Goal: Information Seeking & Learning: Learn about a topic

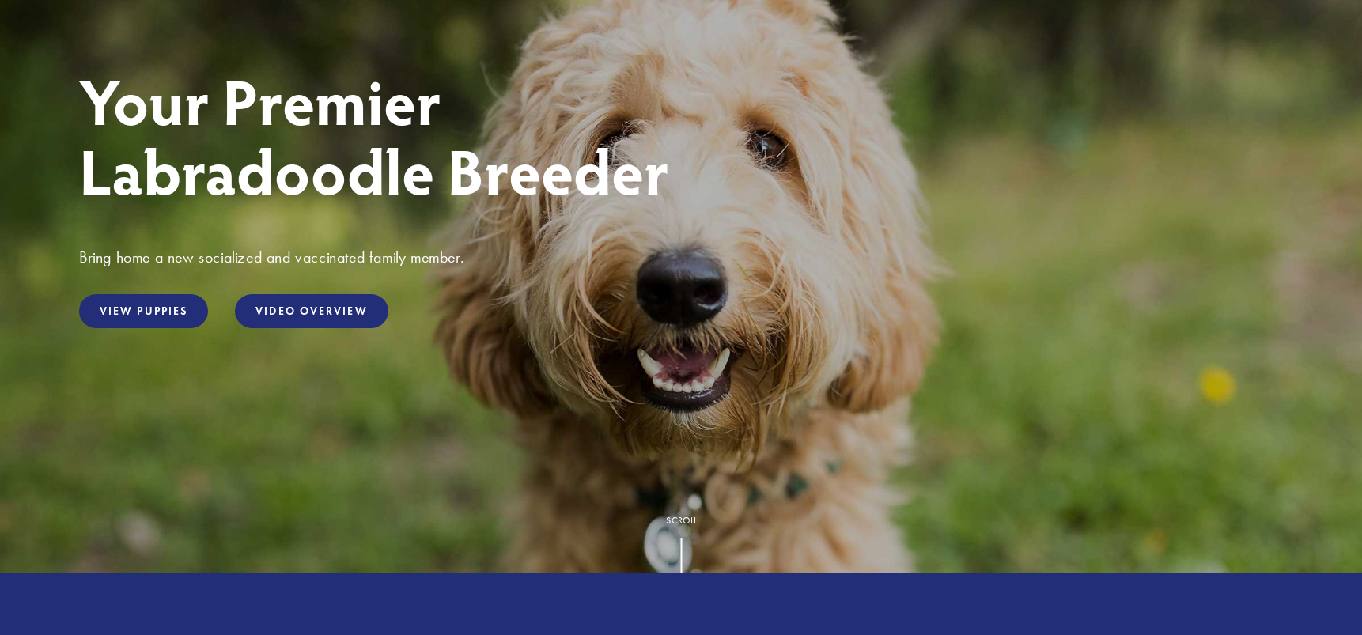
scroll to position [237, 0]
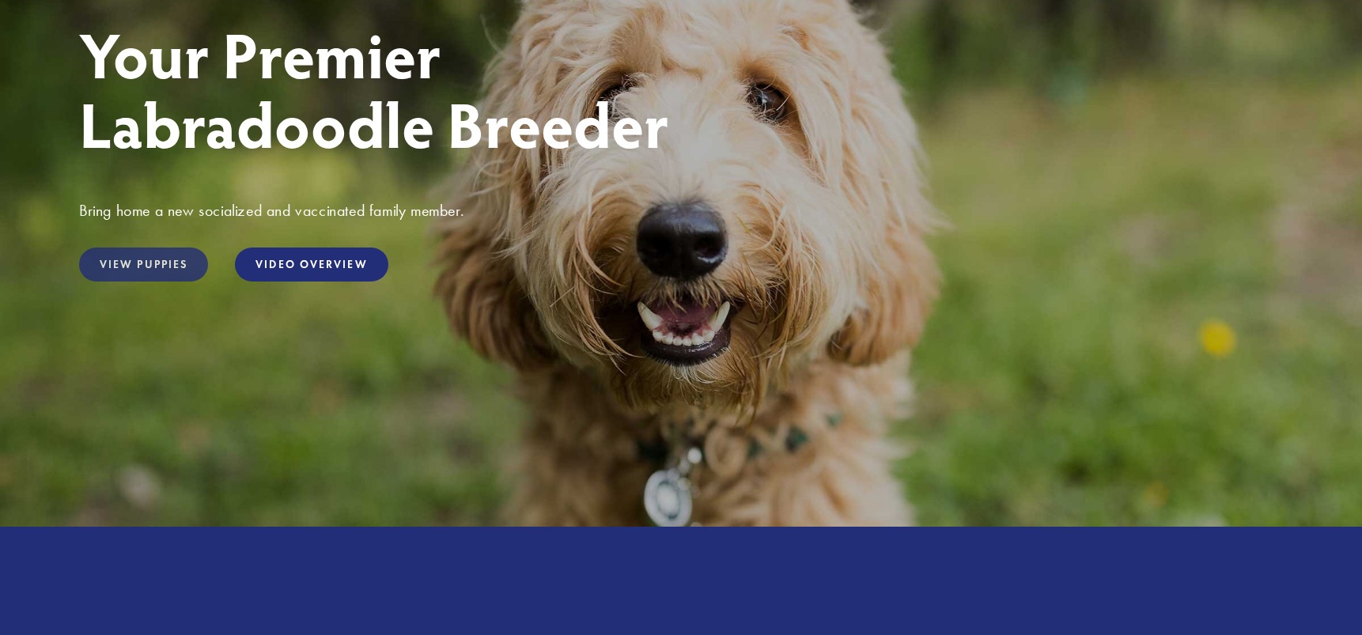
click at [139, 270] on link "View Puppies" at bounding box center [143, 265] width 129 height 34
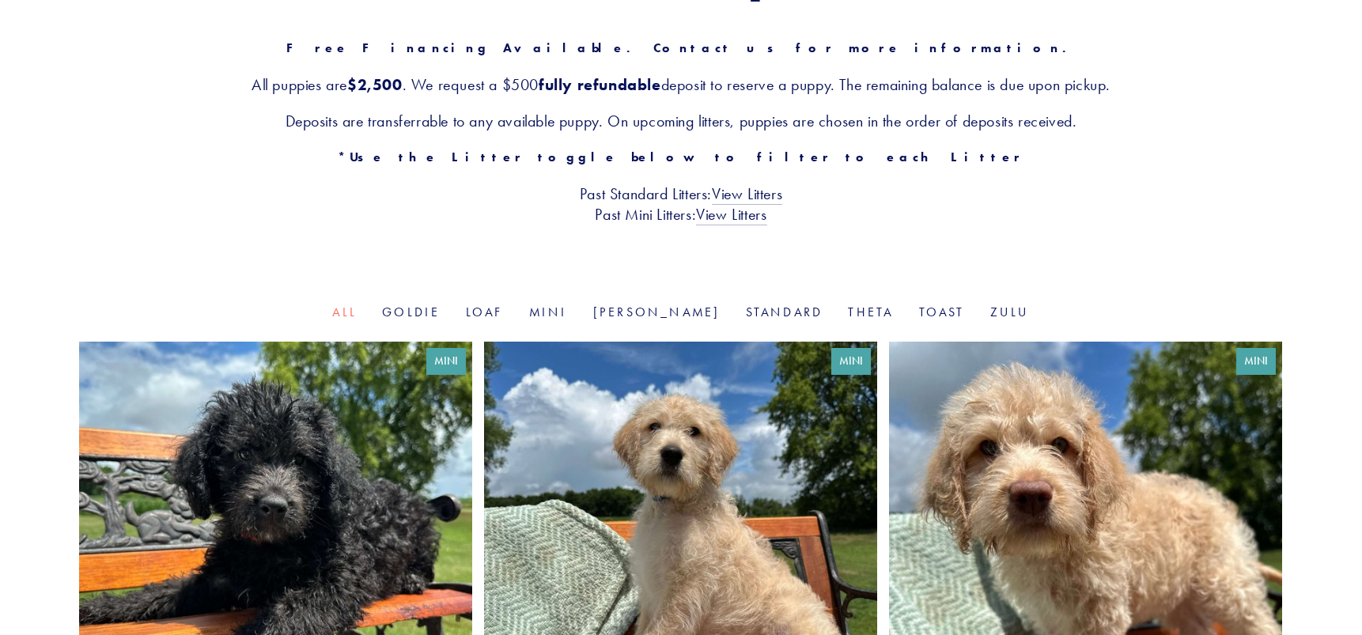
scroll to position [316, 0]
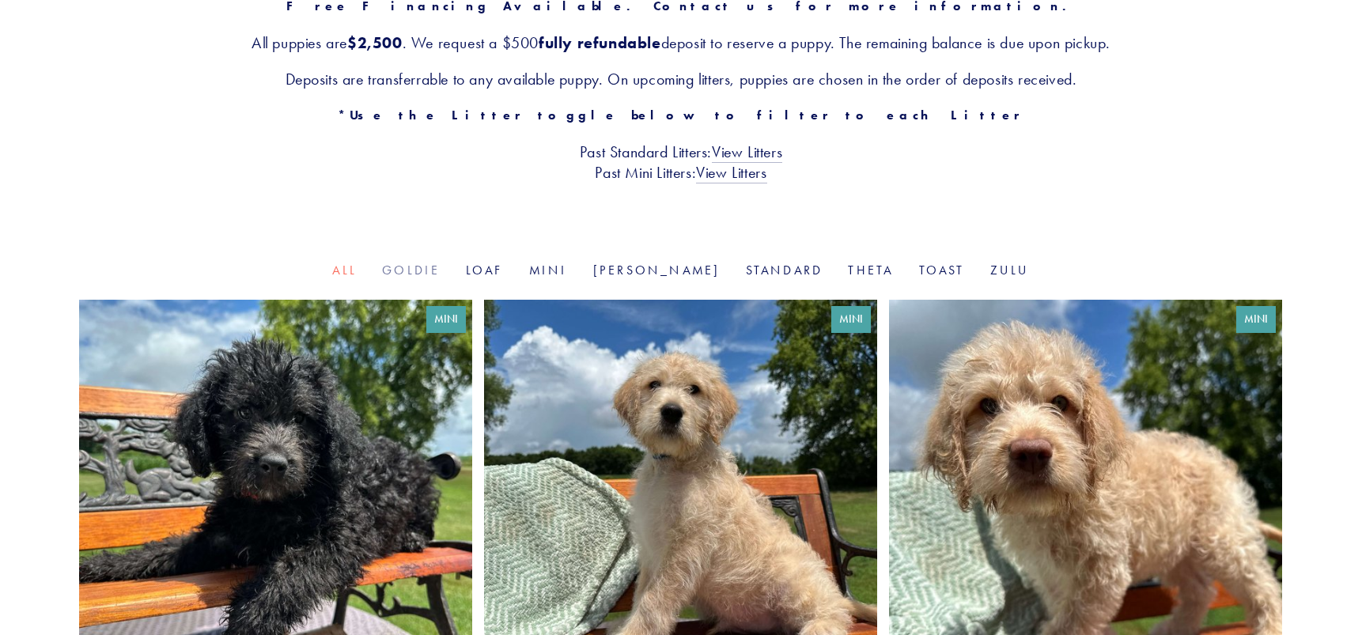
click at [440, 275] on link "Goldie" at bounding box center [411, 270] width 58 height 15
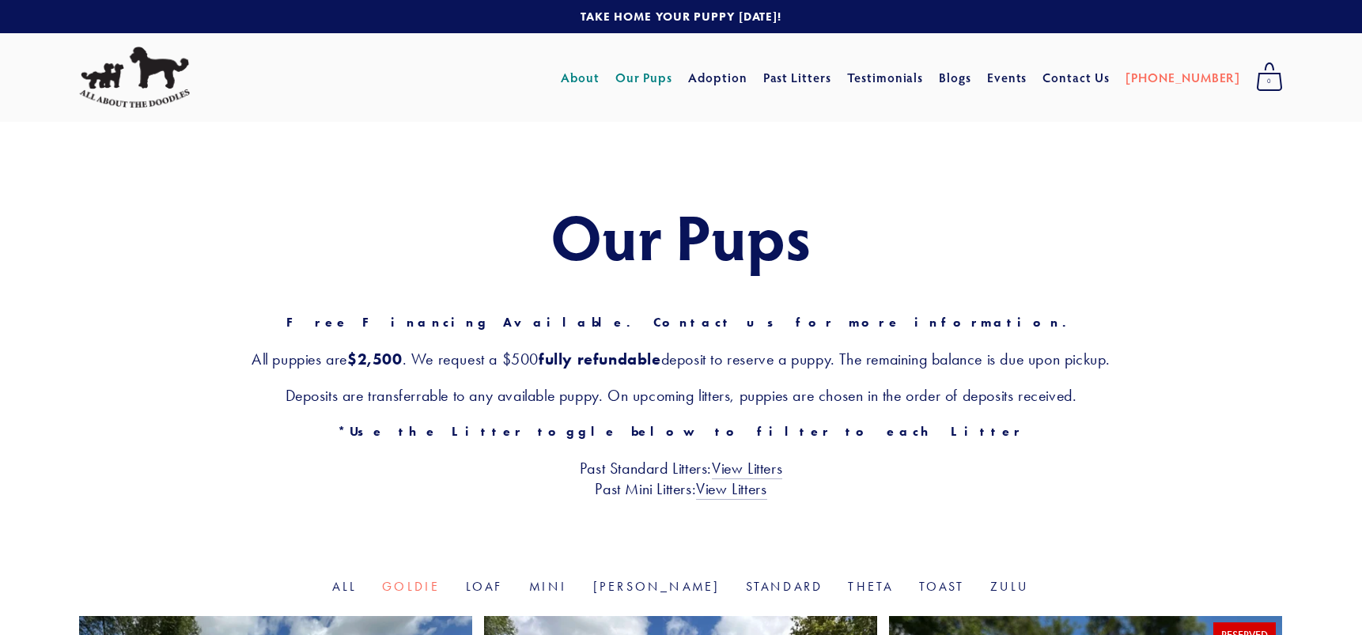
click at [600, 79] on link "About" at bounding box center [580, 77] width 39 height 28
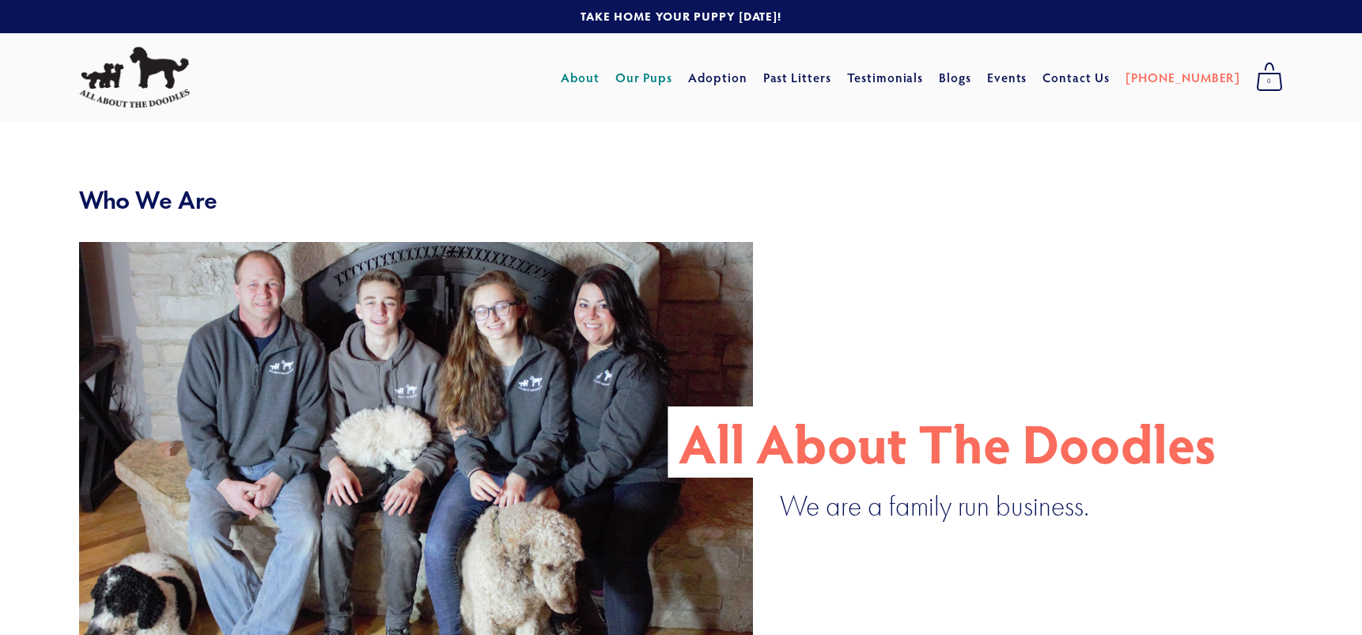
click at [673, 74] on link "Our Pups" at bounding box center [644, 77] width 58 height 28
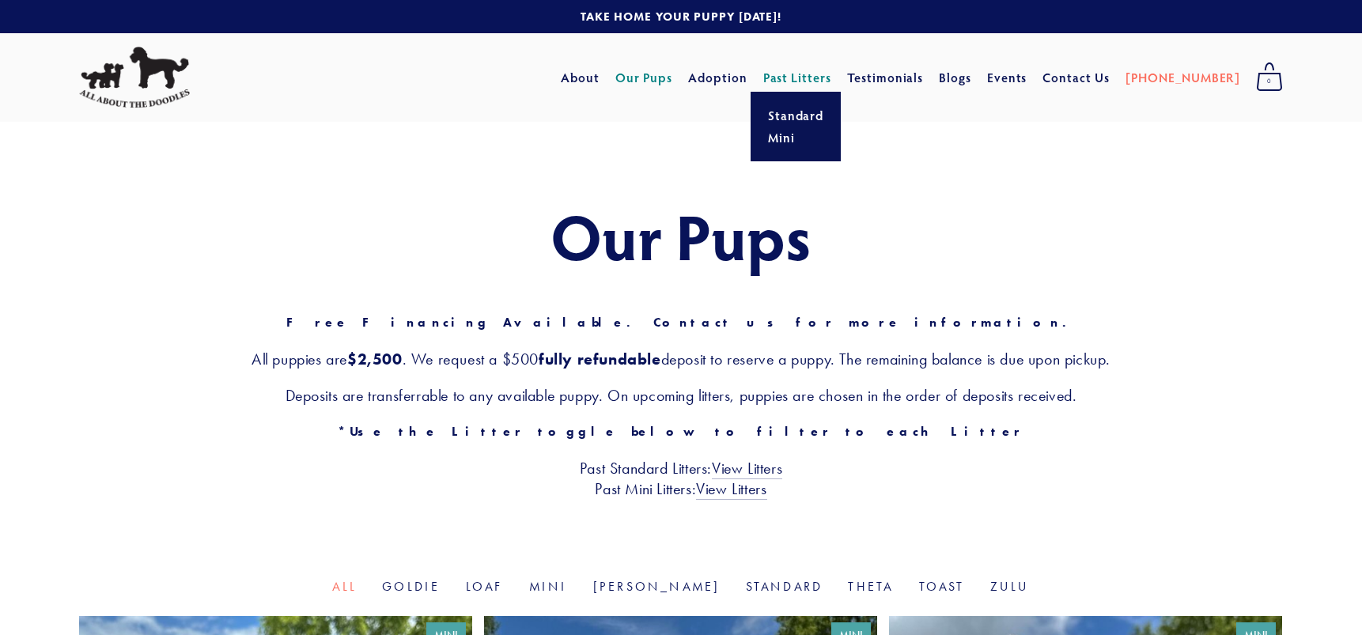
click at [828, 81] on link "Past Litters" at bounding box center [797, 77] width 69 height 17
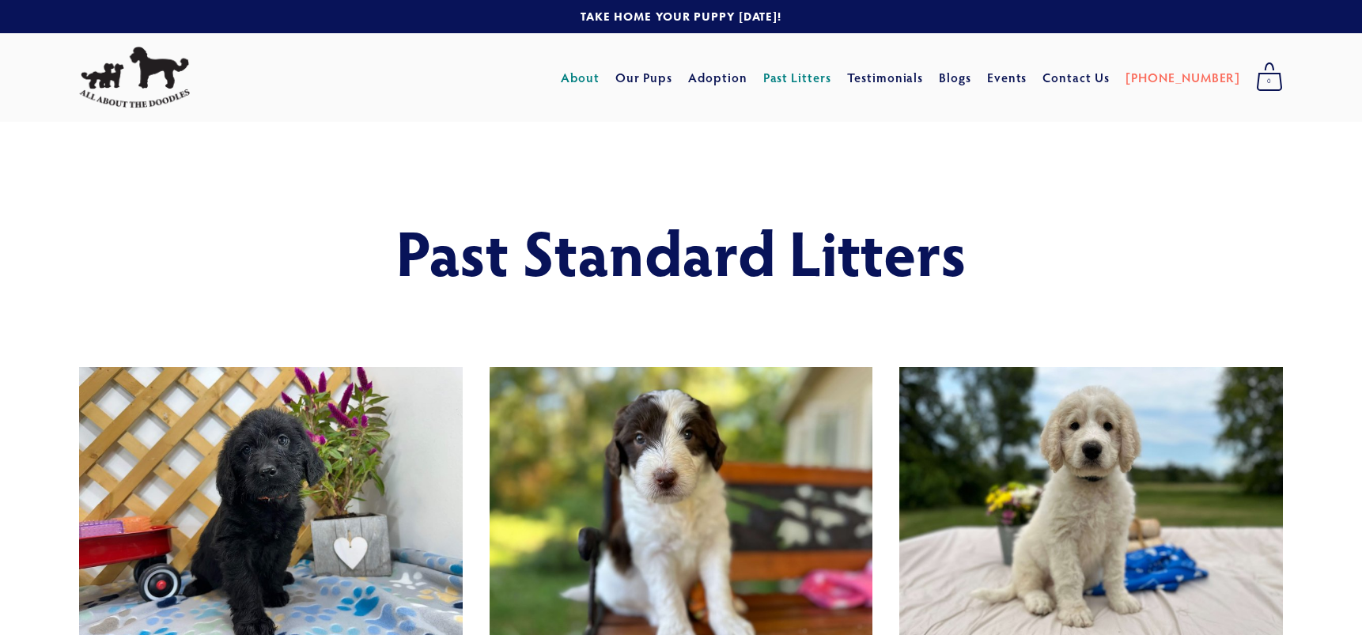
click at [600, 80] on link "About" at bounding box center [580, 77] width 39 height 28
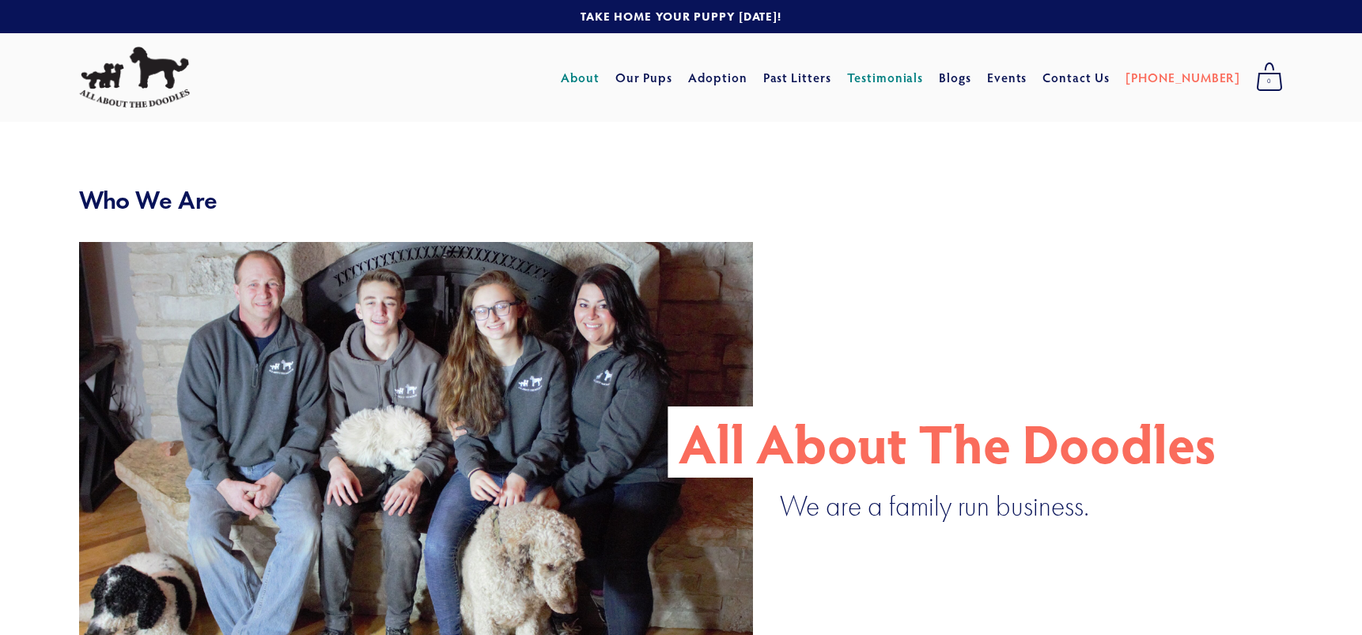
click at [911, 80] on link "Testimonials" at bounding box center [885, 77] width 77 height 28
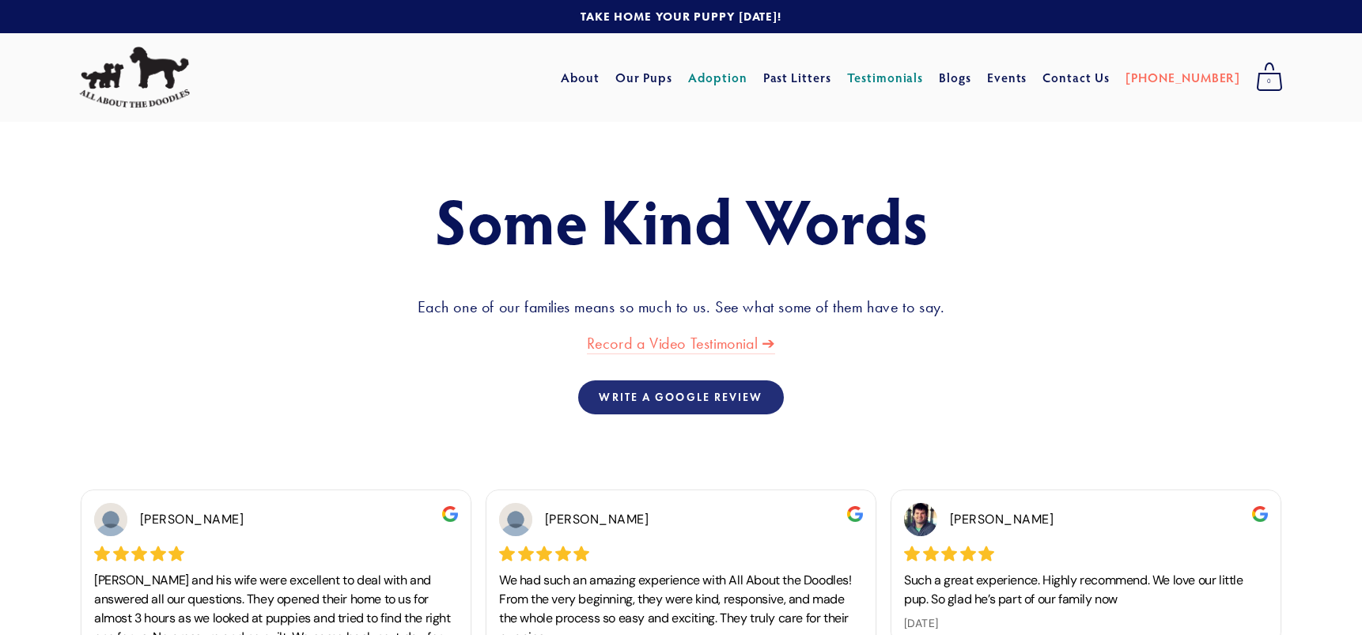
click at [748, 84] on link "Adoption" at bounding box center [717, 77] width 59 height 28
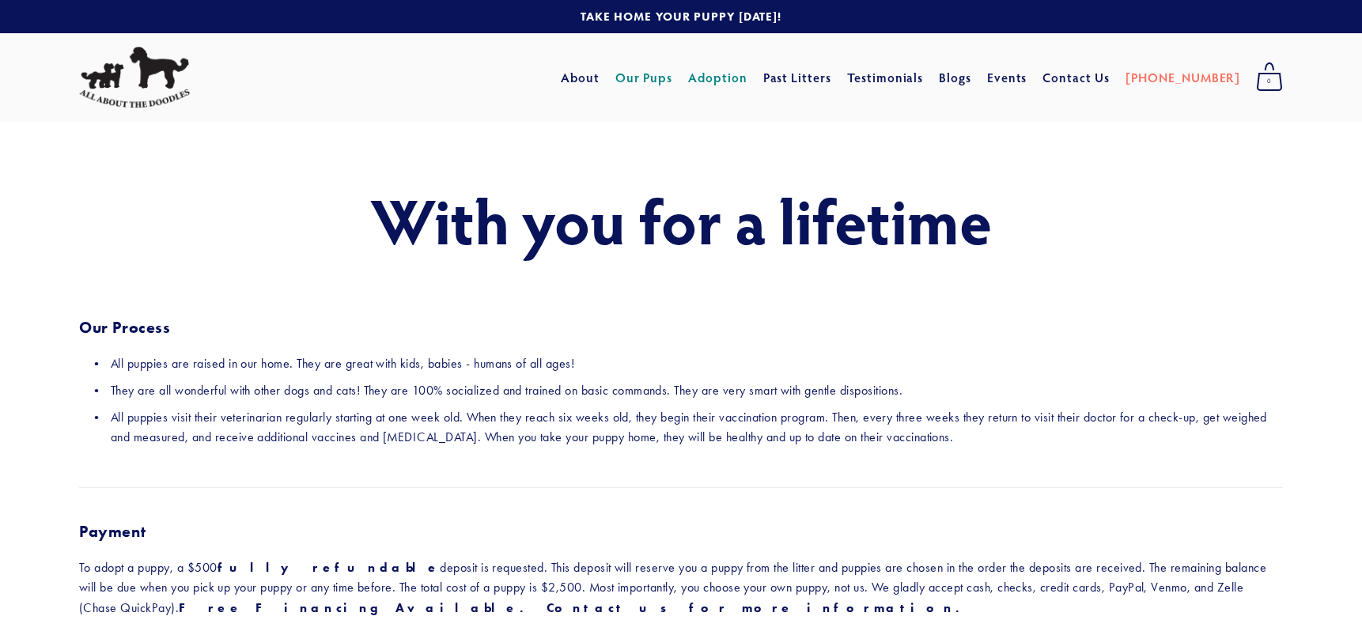
click at [673, 82] on link "Our Pups" at bounding box center [644, 77] width 58 height 28
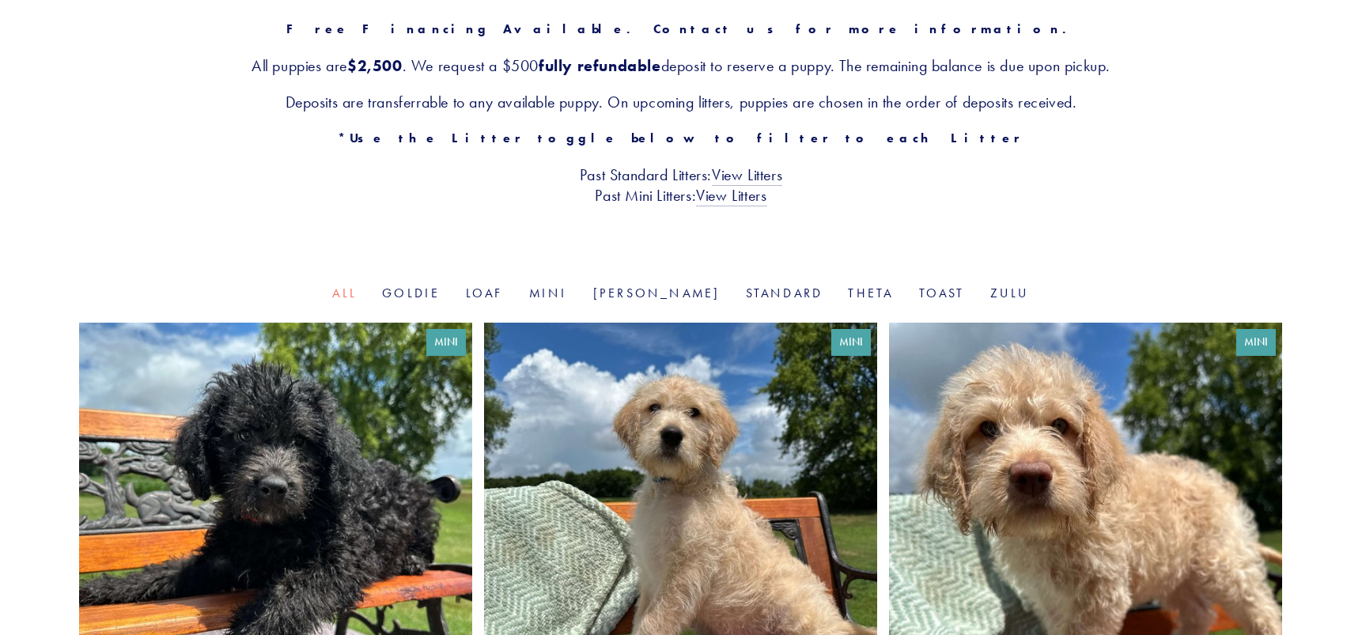
scroll to position [316, 0]
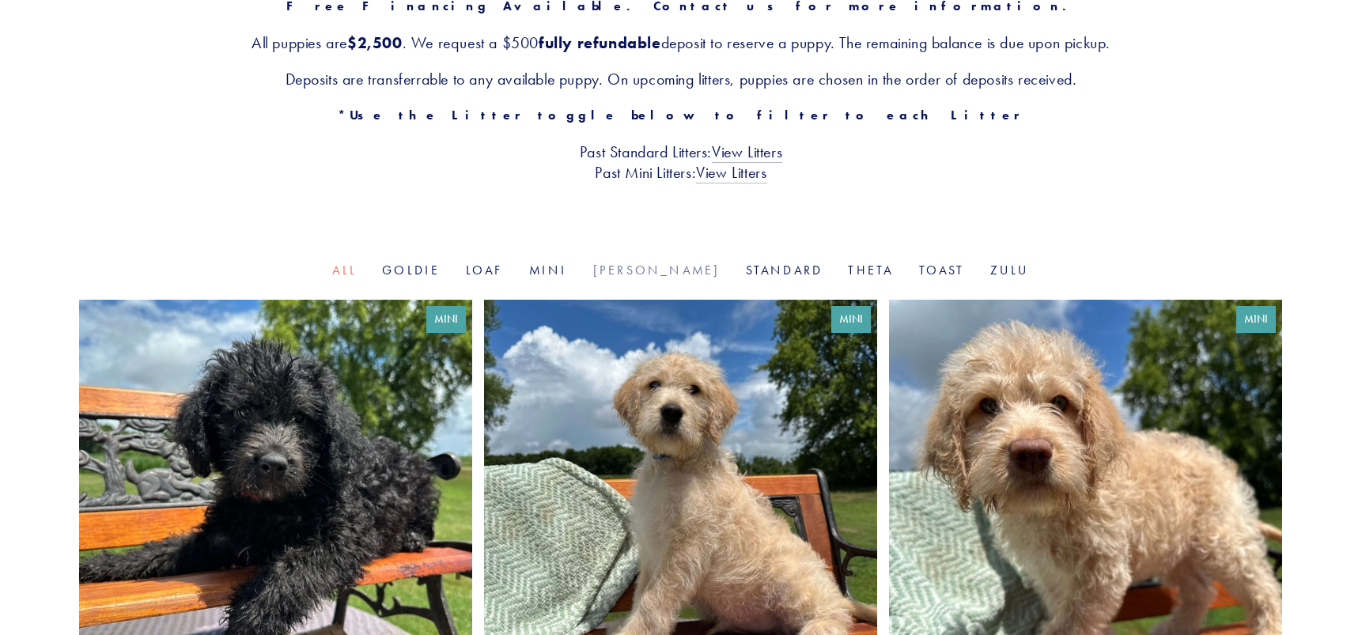
click at [656, 269] on link "[PERSON_NAME]" at bounding box center [656, 270] width 127 height 15
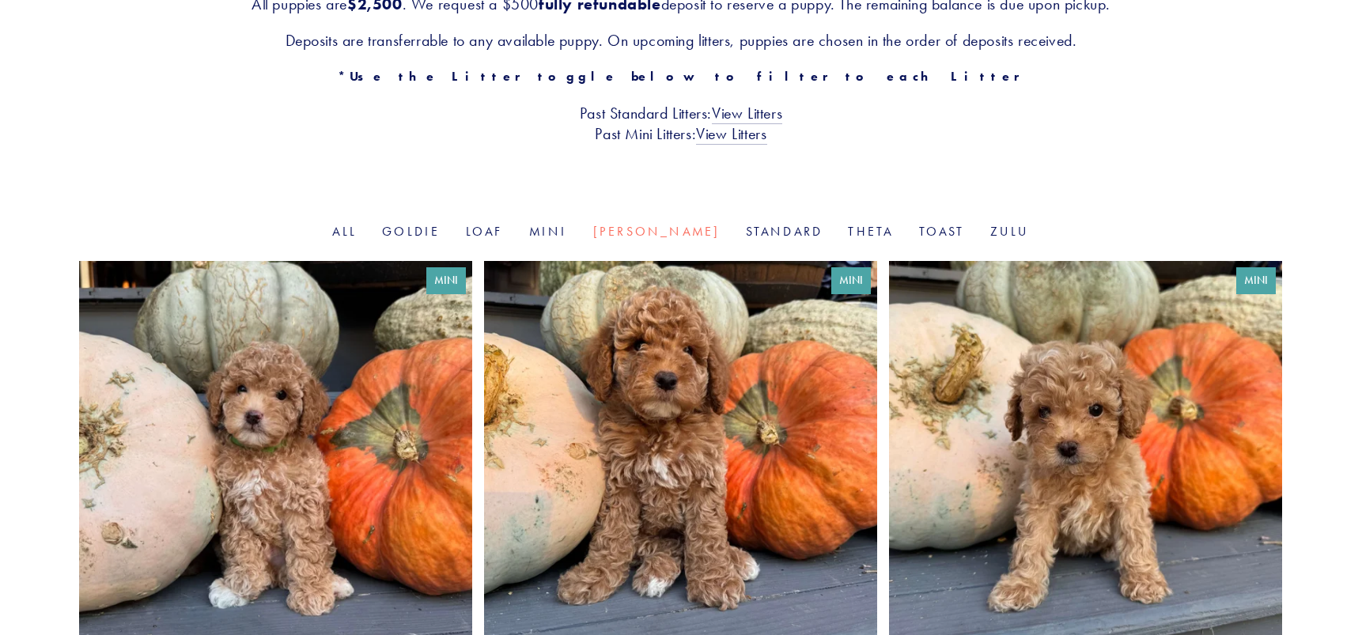
scroll to position [396, 0]
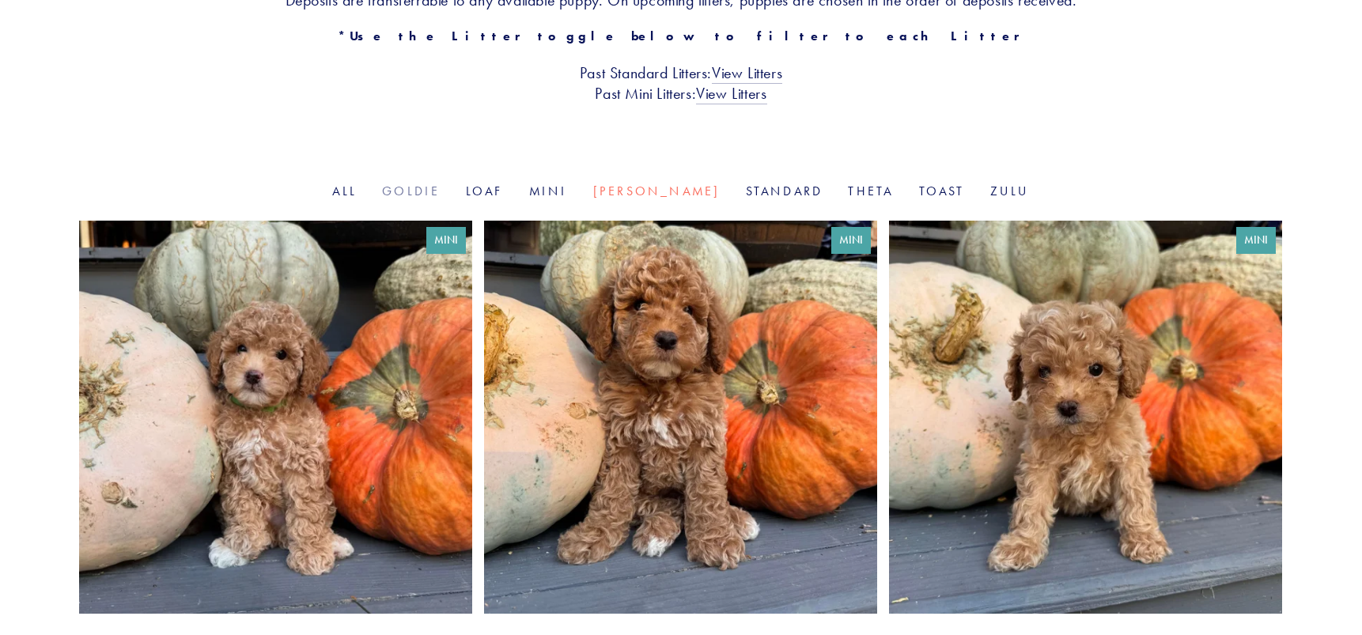
click at [440, 193] on link "Goldie" at bounding box center [411, 191] width 58 height 15
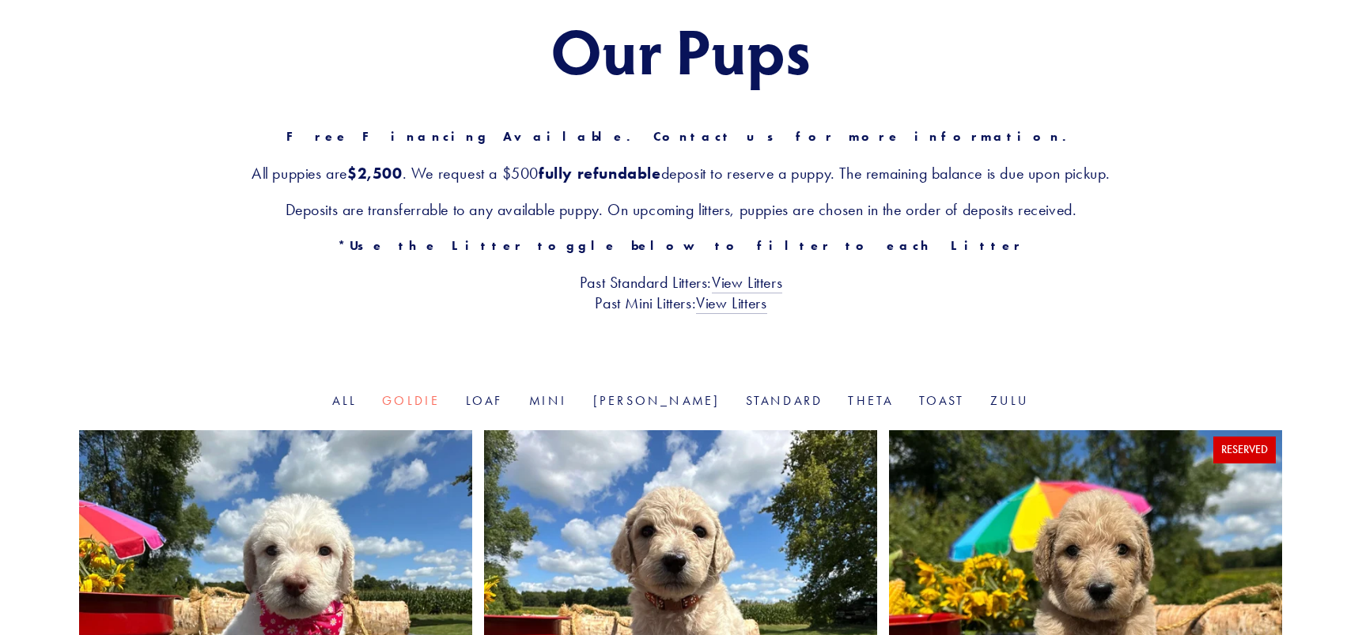
scroll to position [79, 0]
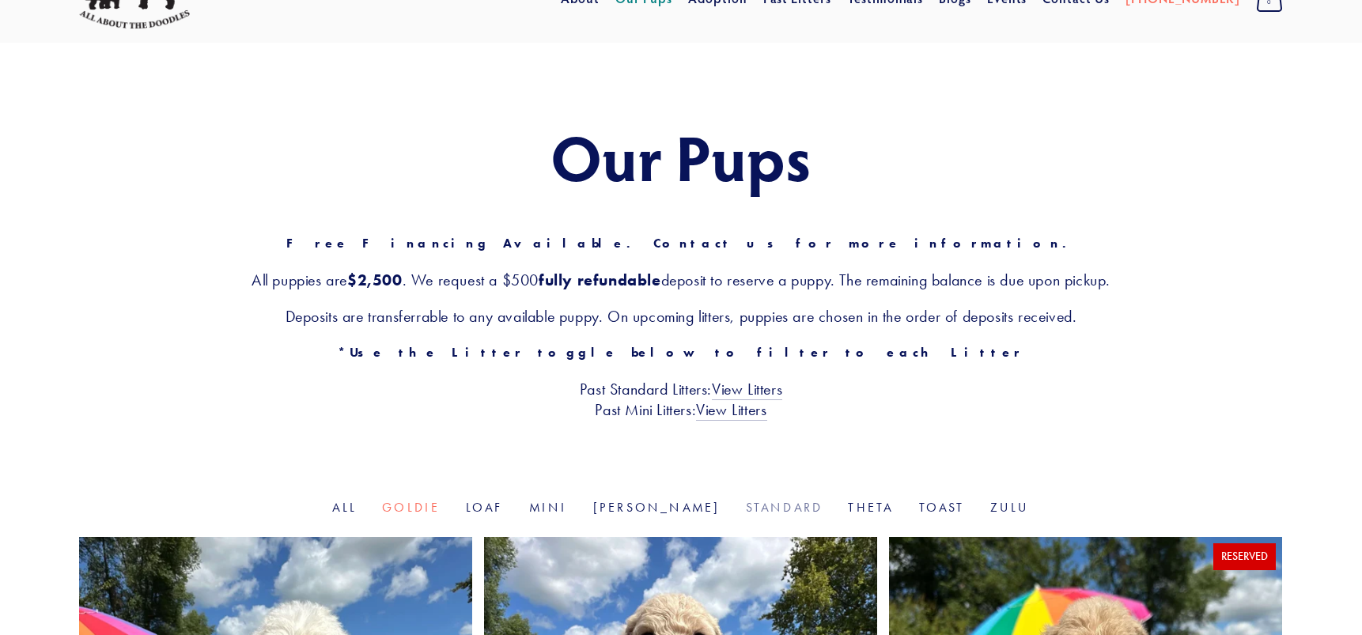
click at [746, 514] on link "Standard" at bounding box center [785, 507] width 78 height 15
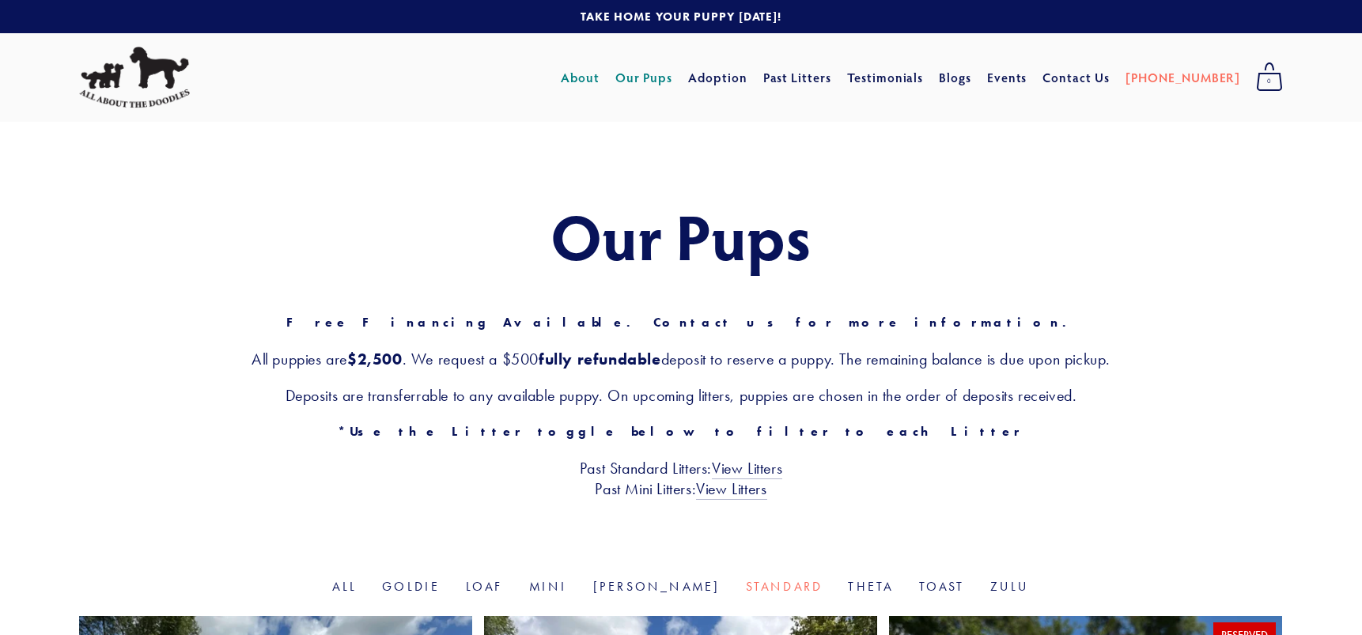
click at [600, 80] on link "About" at bounding box center [580, 77] width 39 height 28
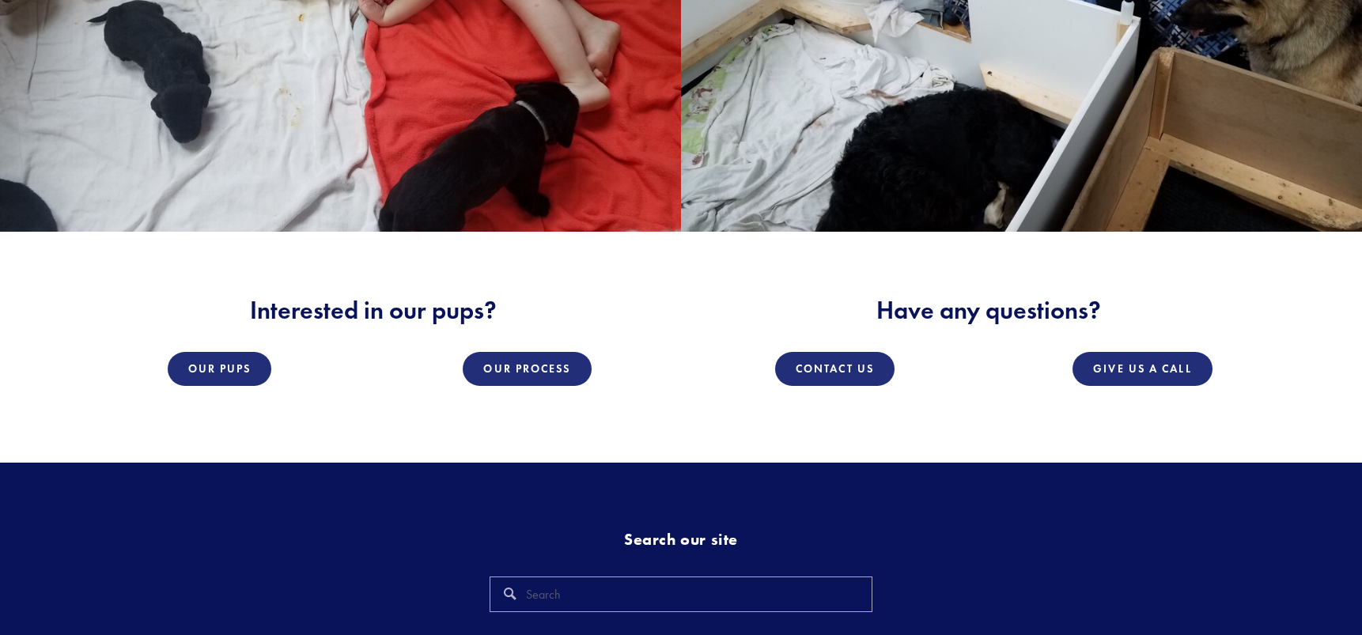
scroll to position [2611, 0]
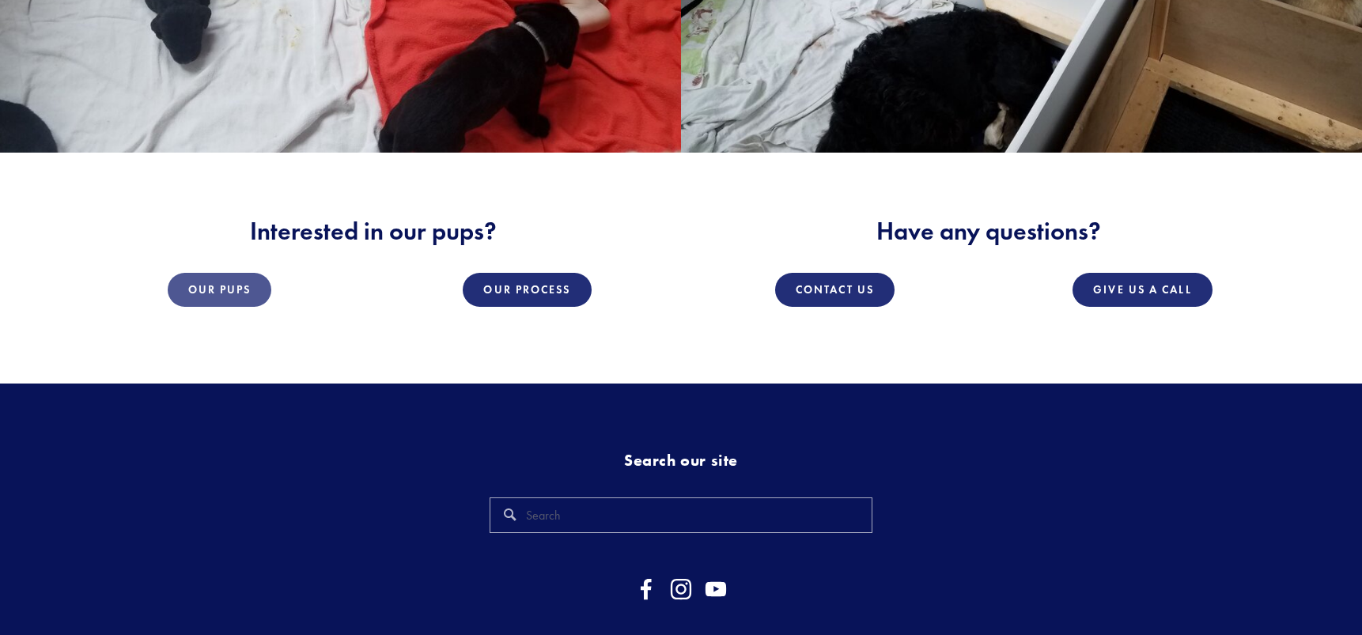
click at [233, 299] on link "Our Pups" at bounding box center [220, 290] width 104 height 34
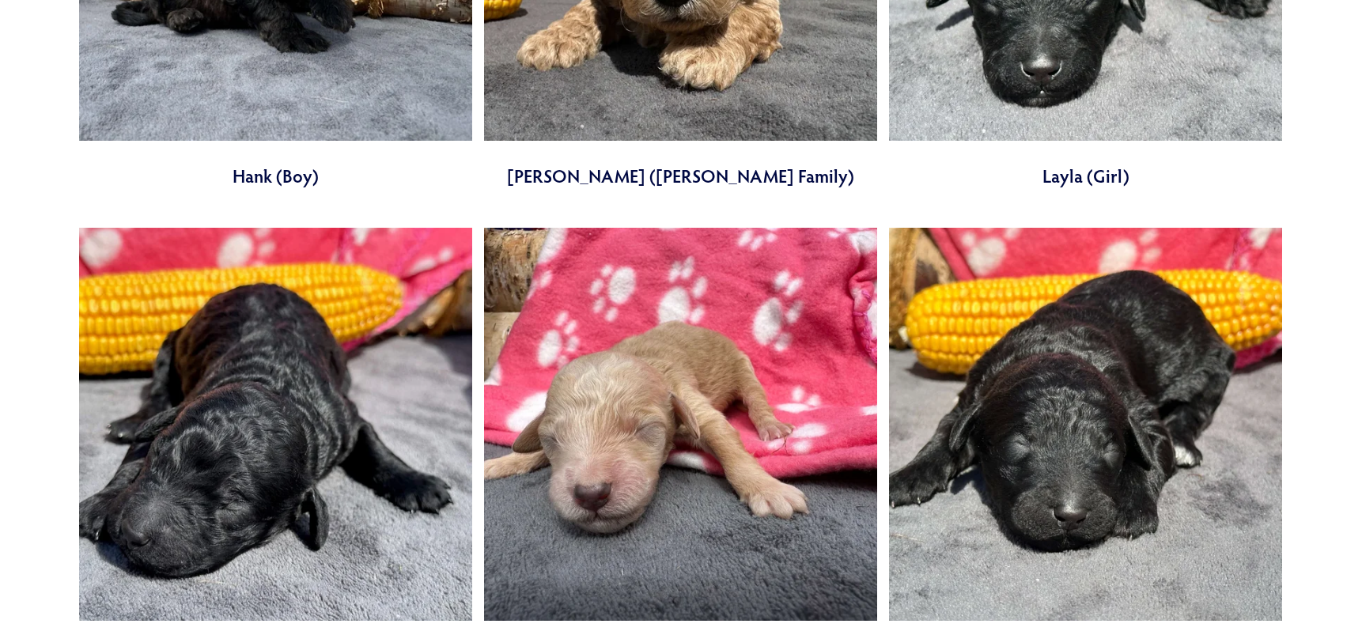
scroll to position [4403, 0]
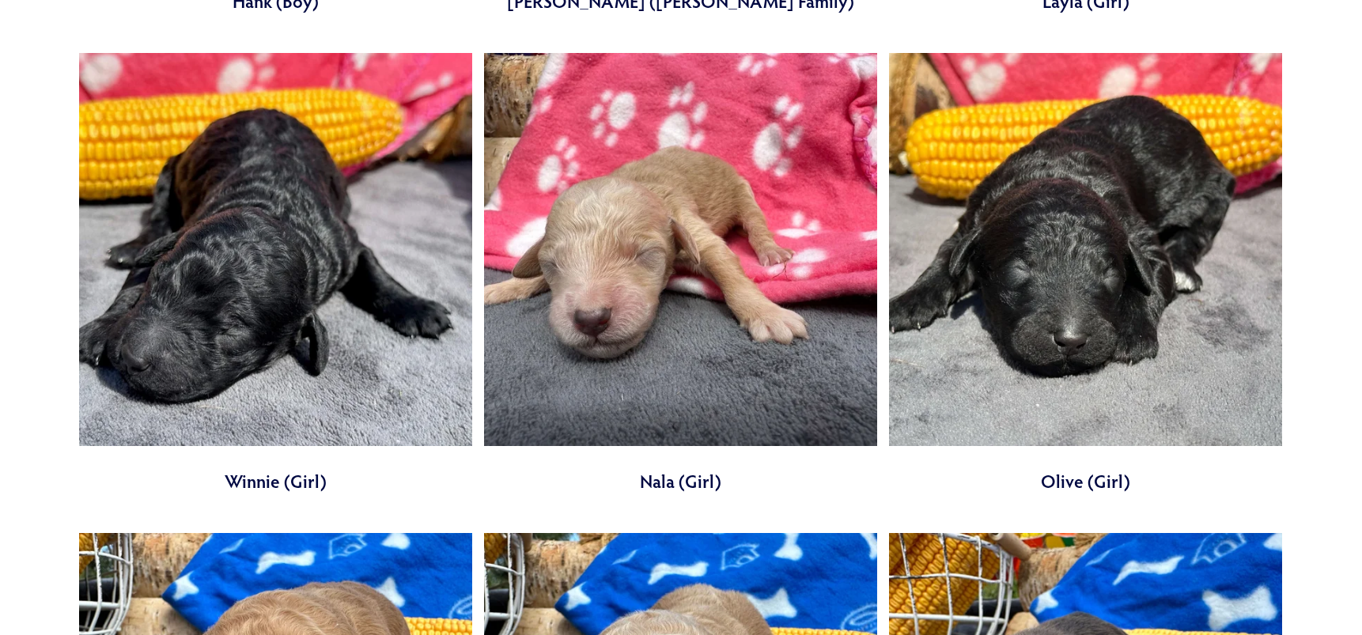
click at [675, 308] on link at bounding box center [680, 273] width 393 height 441
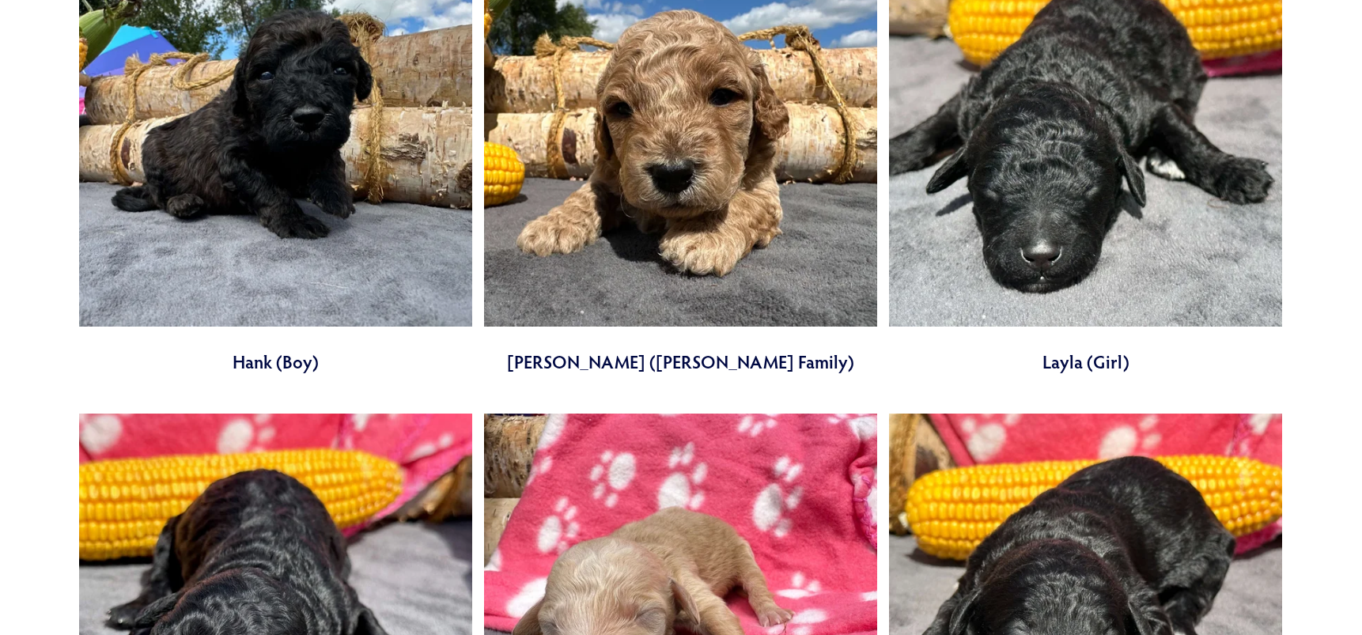
scroll to position [4008, 0]
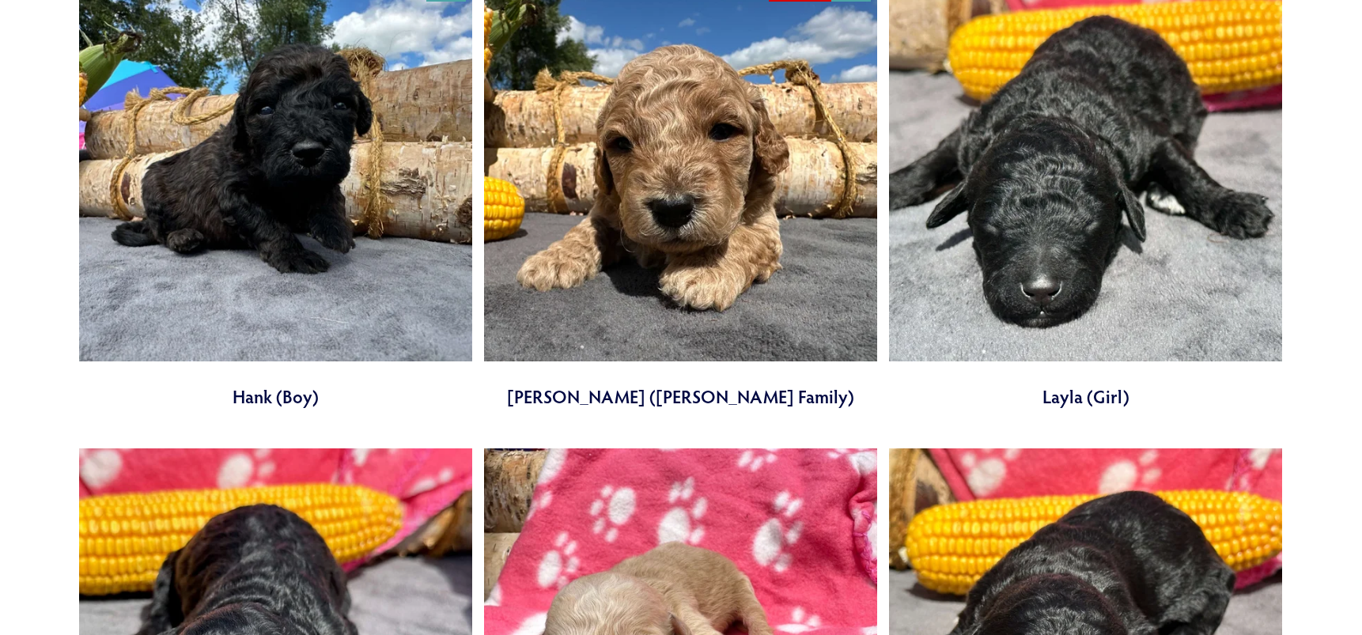
click at [1021, 132] on link at bounding box center [1085, 188] width 393 height 441
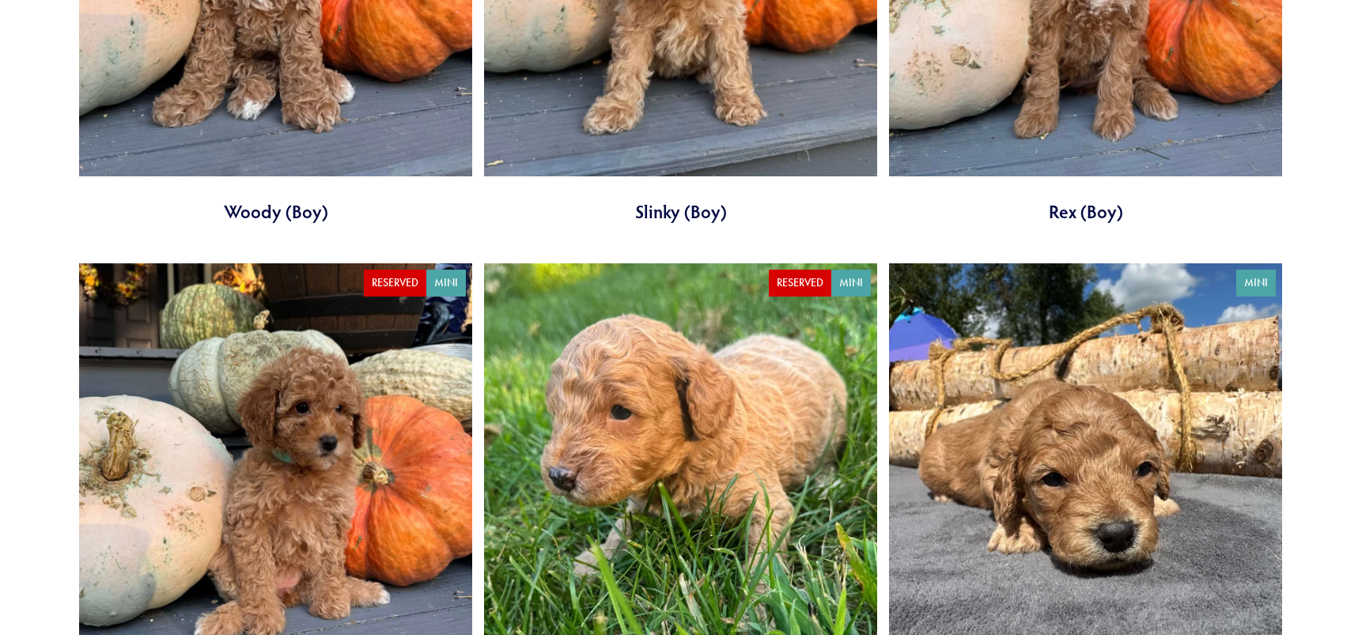
scroll to position [2900, 0]
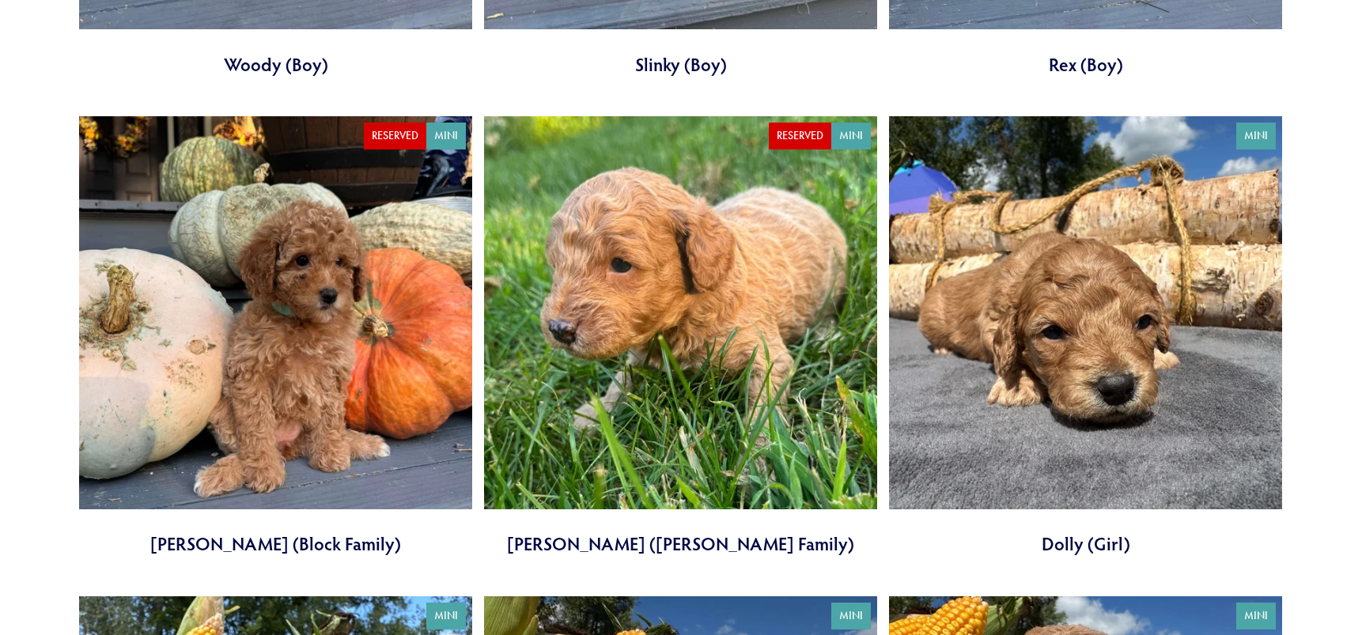
click at [304, 293] on link at bounding box center [275, 336] width 393 height 441
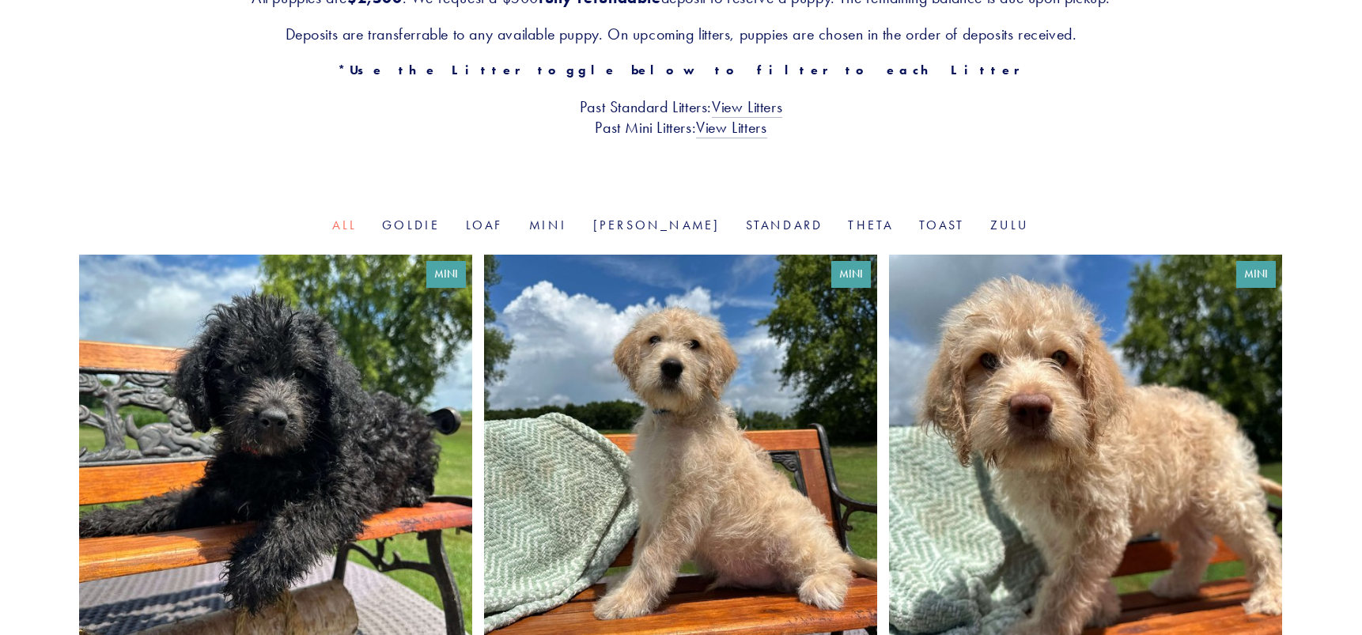
scroll to position [210, 0]
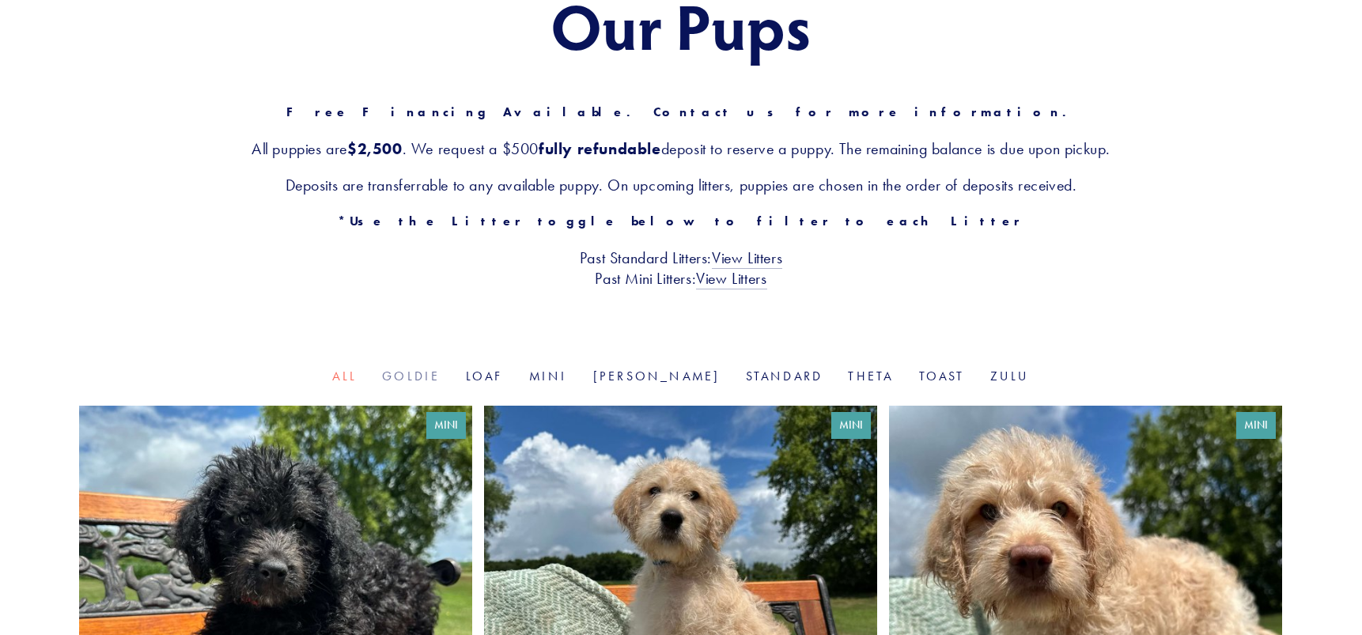
click at [440, 382] on link "Goldie" at bounding box center [411, 376] width 58 height 15
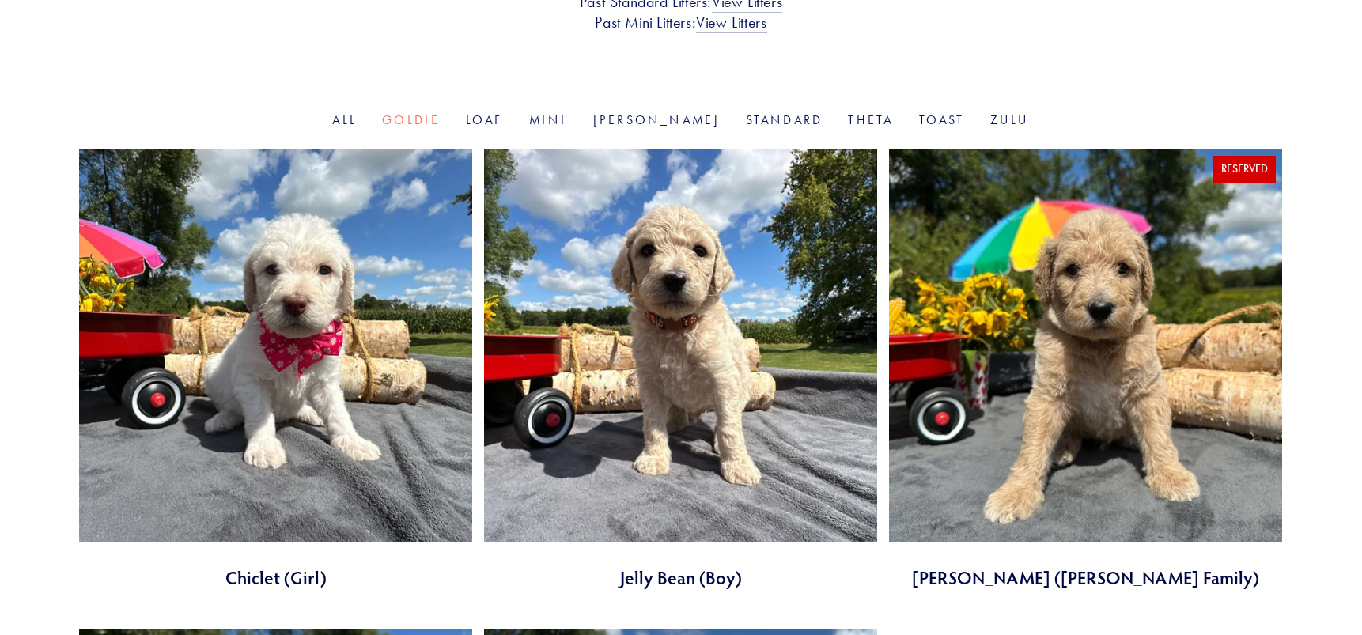
scroll to position [475, 0]
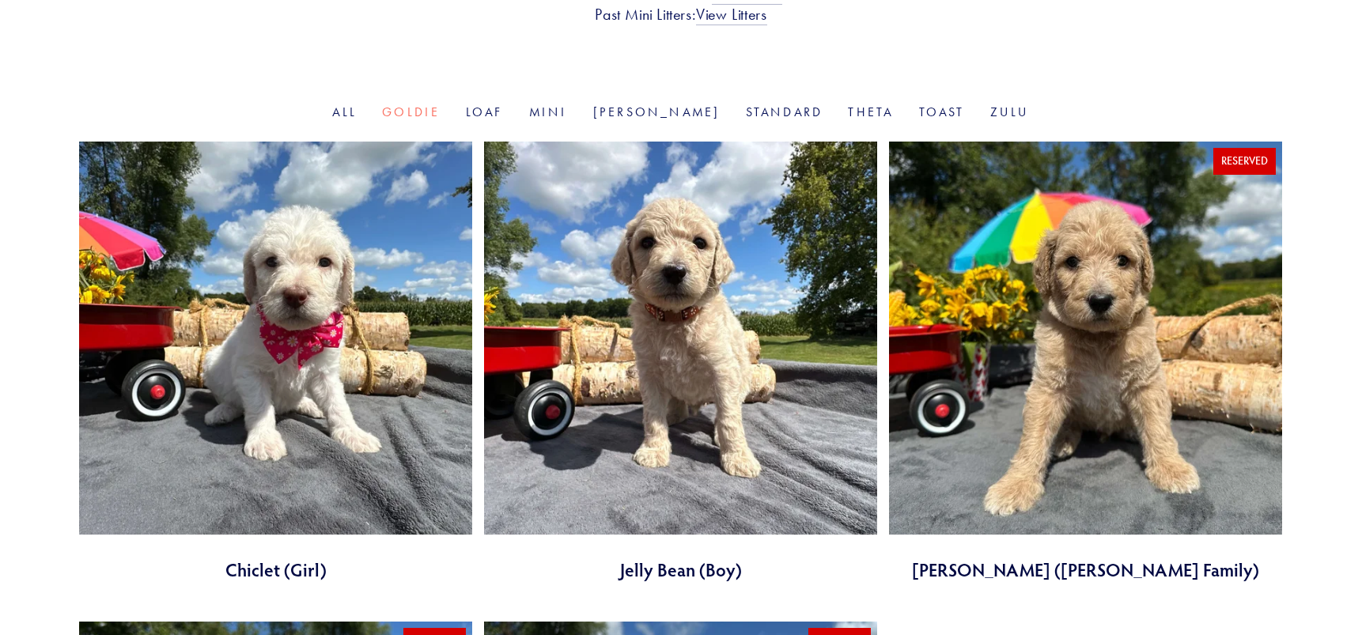
click at [778, 347] on link at bounding box center [680, 362] width 393 height 441
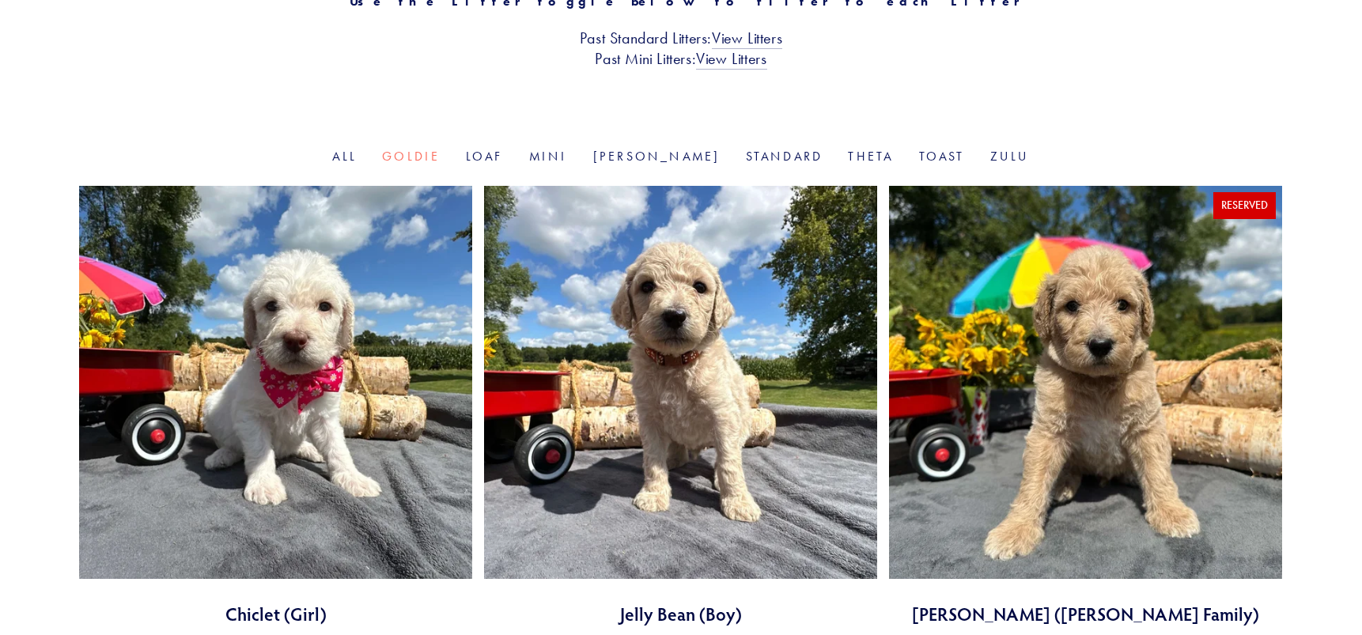
scroll to position [396, 0]
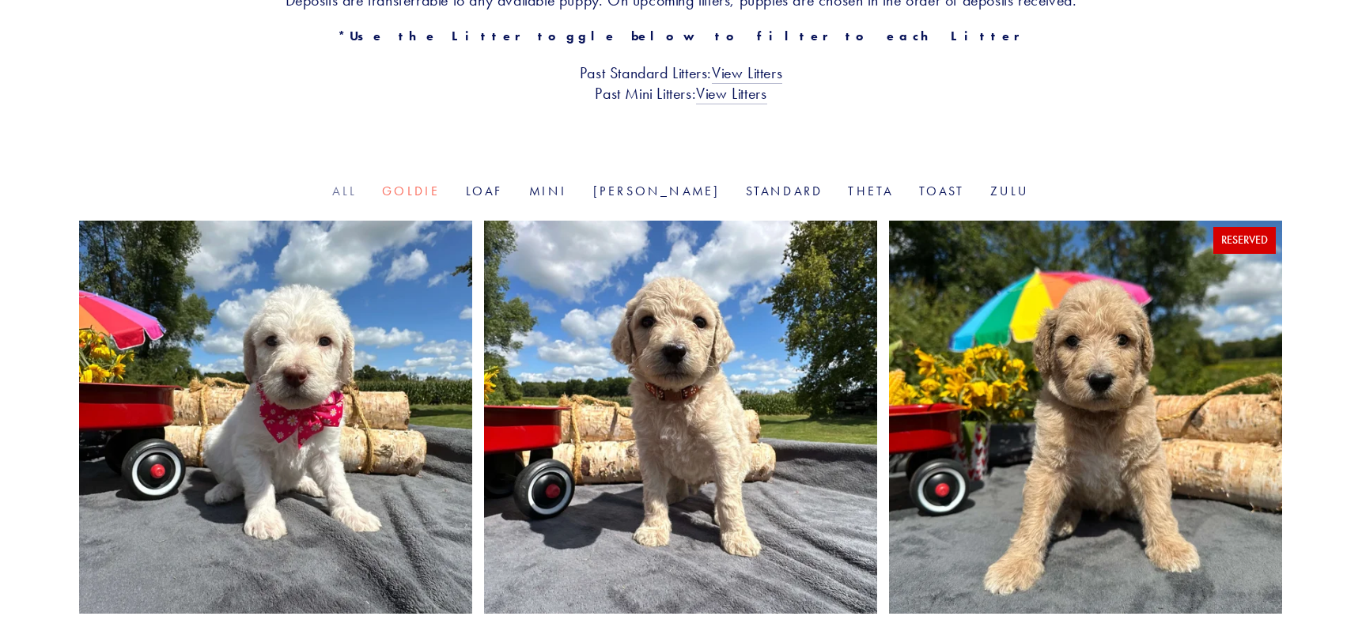
click at [357, 185] on link "All" at bounding box center [344, 191] width 25 height 15
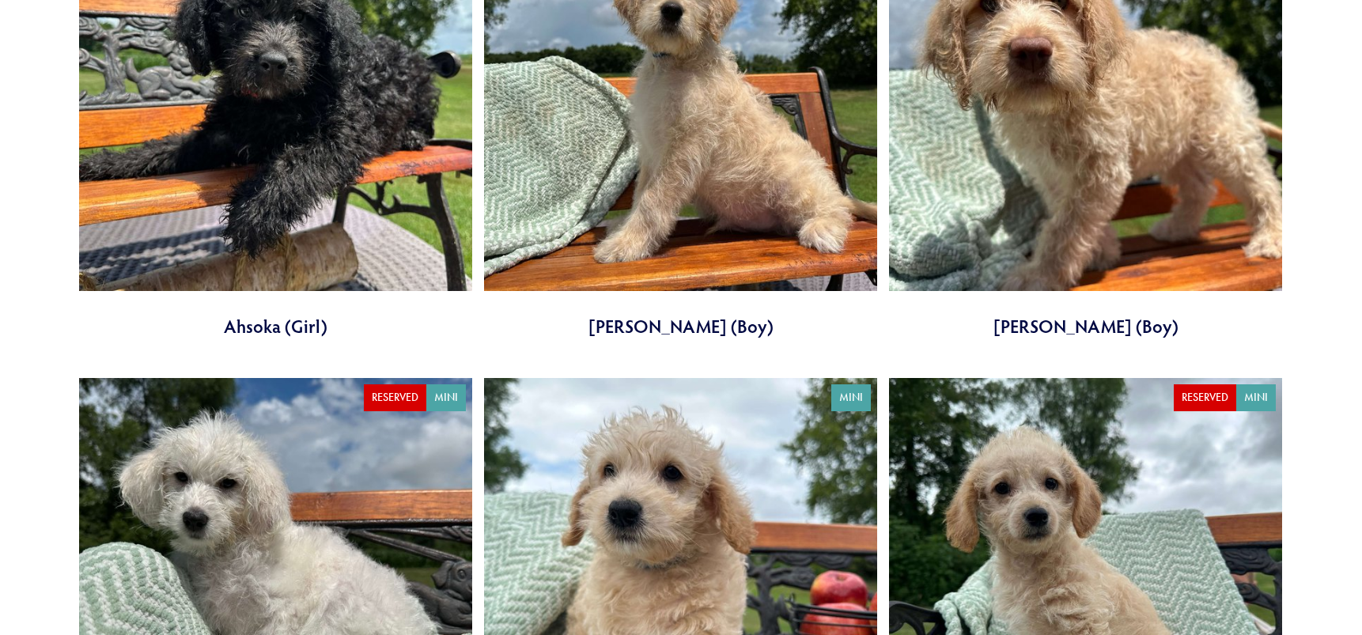
scroll to position [870, 0]
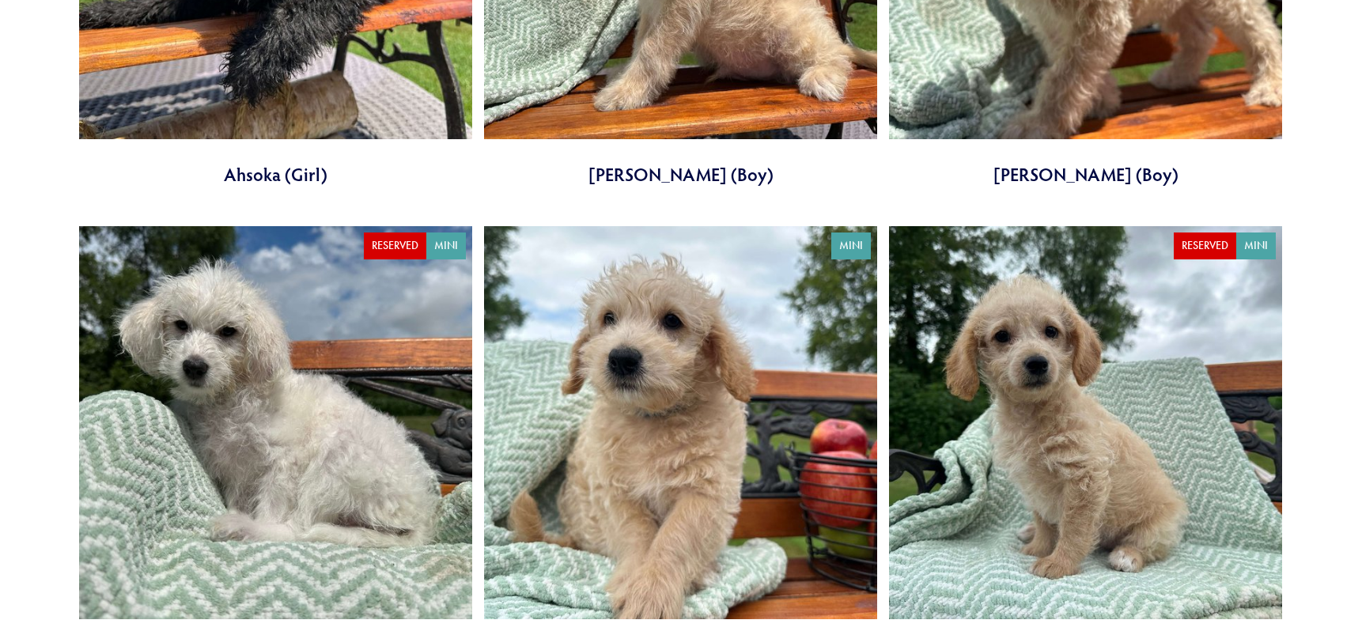
click at [612, 339] on link at bounding box center [680, 446] width 393 height 441
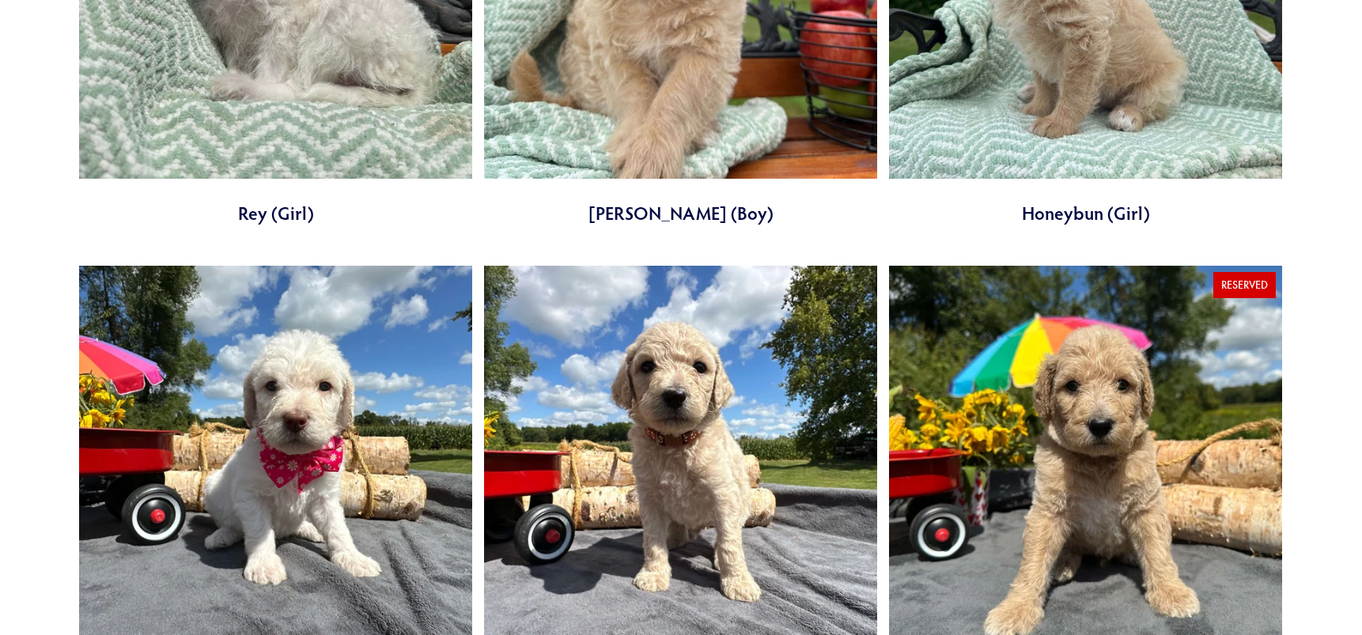
scroll to position [1503, 0]
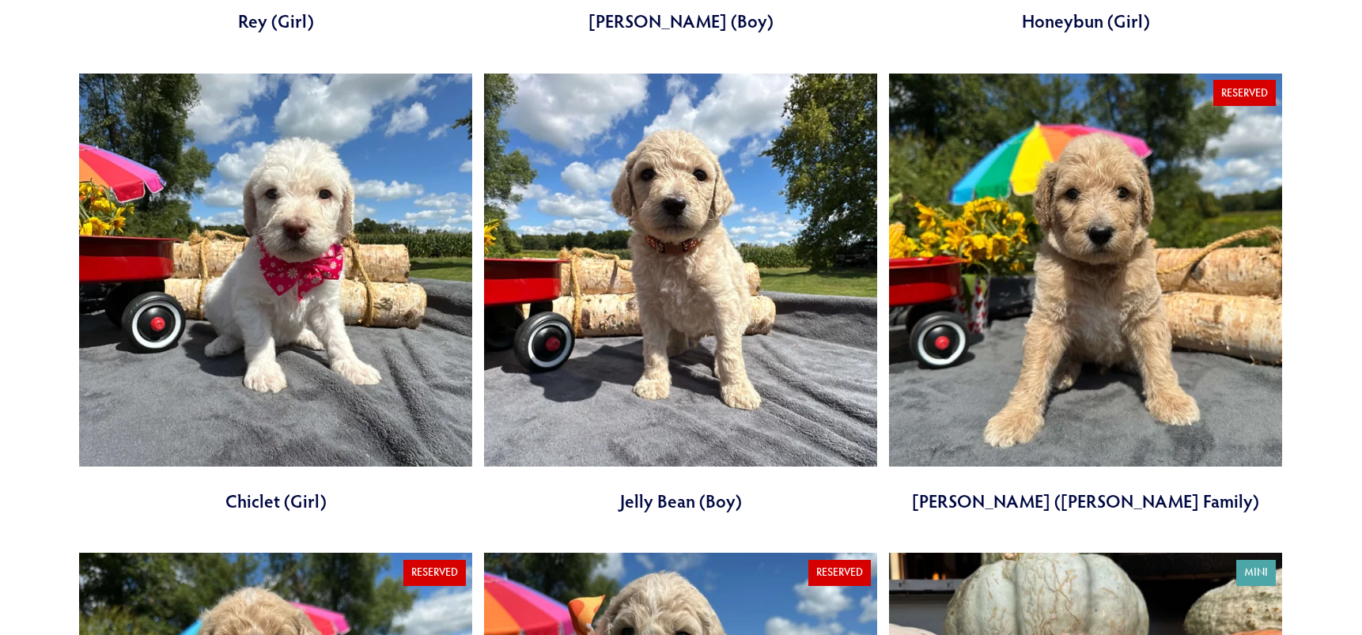
click at [619, 204] on link at bounding box center [680, 294] width 393 height 441
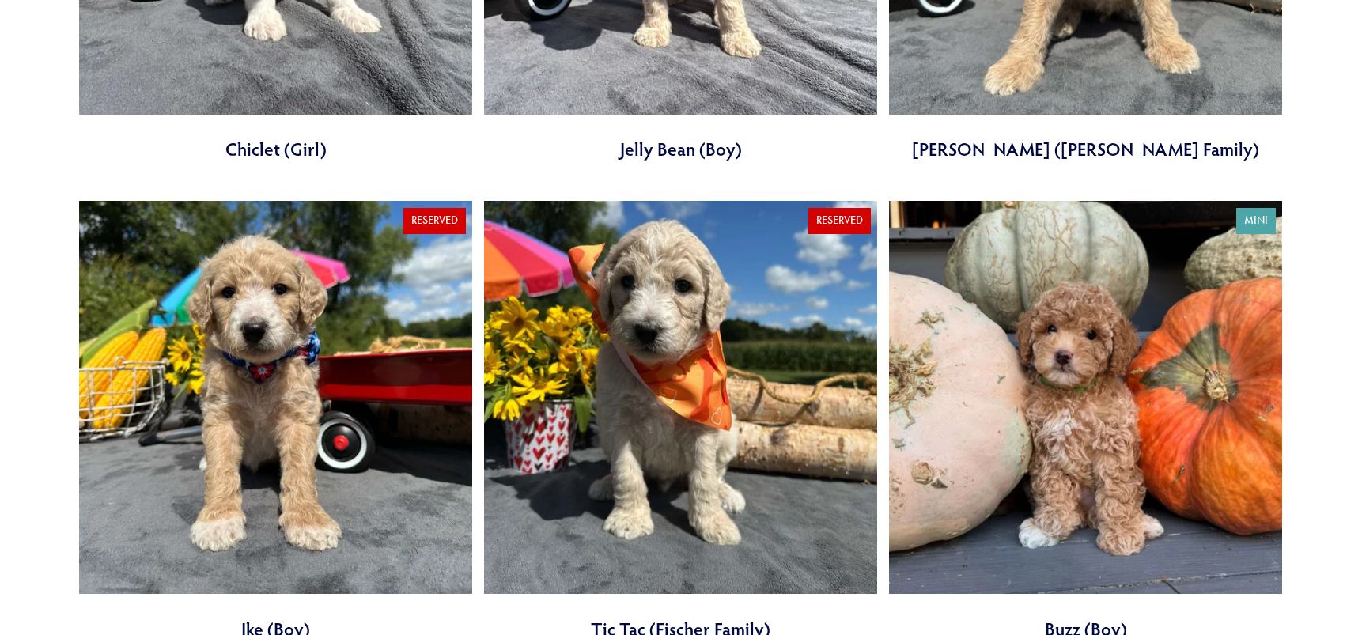
scroll to position [1899, 0]
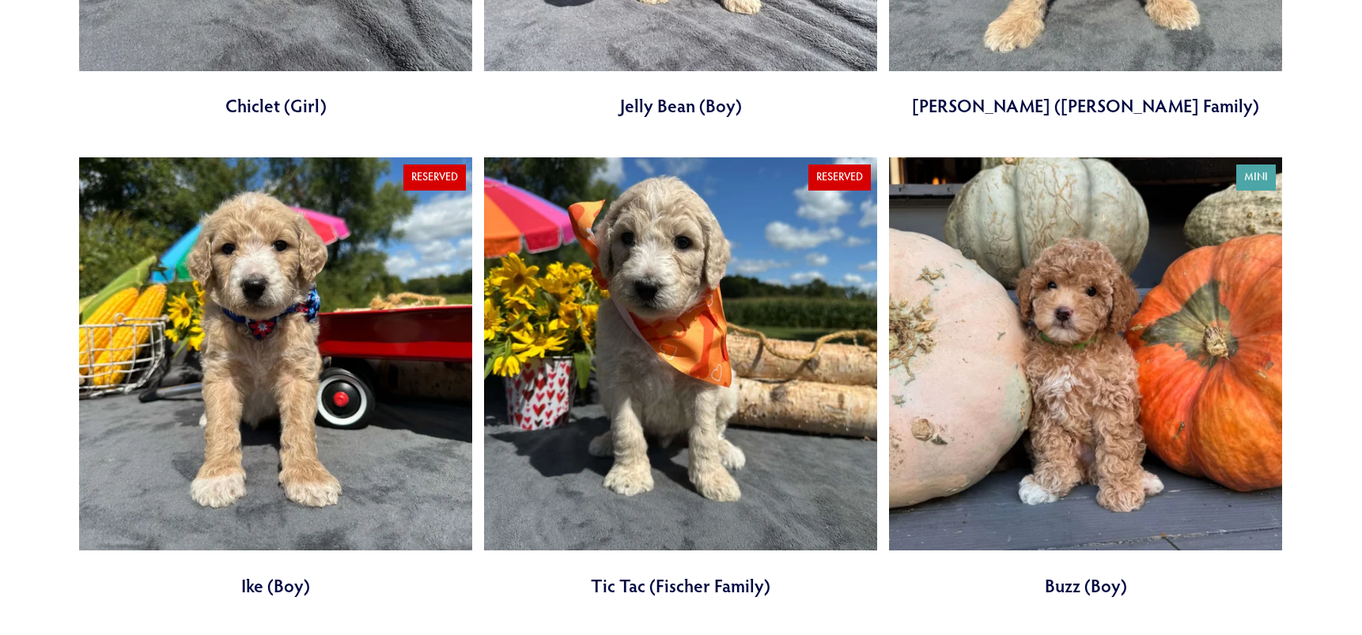
click at [325, 387] on link at bounding box center [275, 377] width 393 height 441
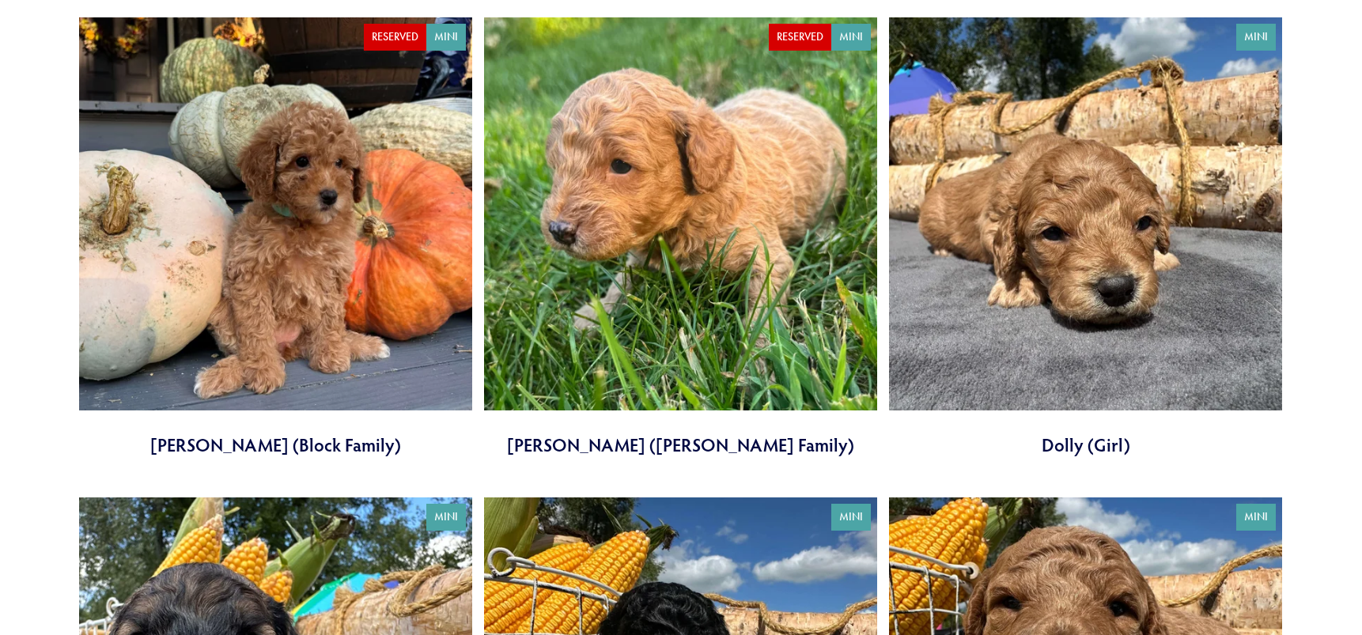
scroll to position [3085, 0]
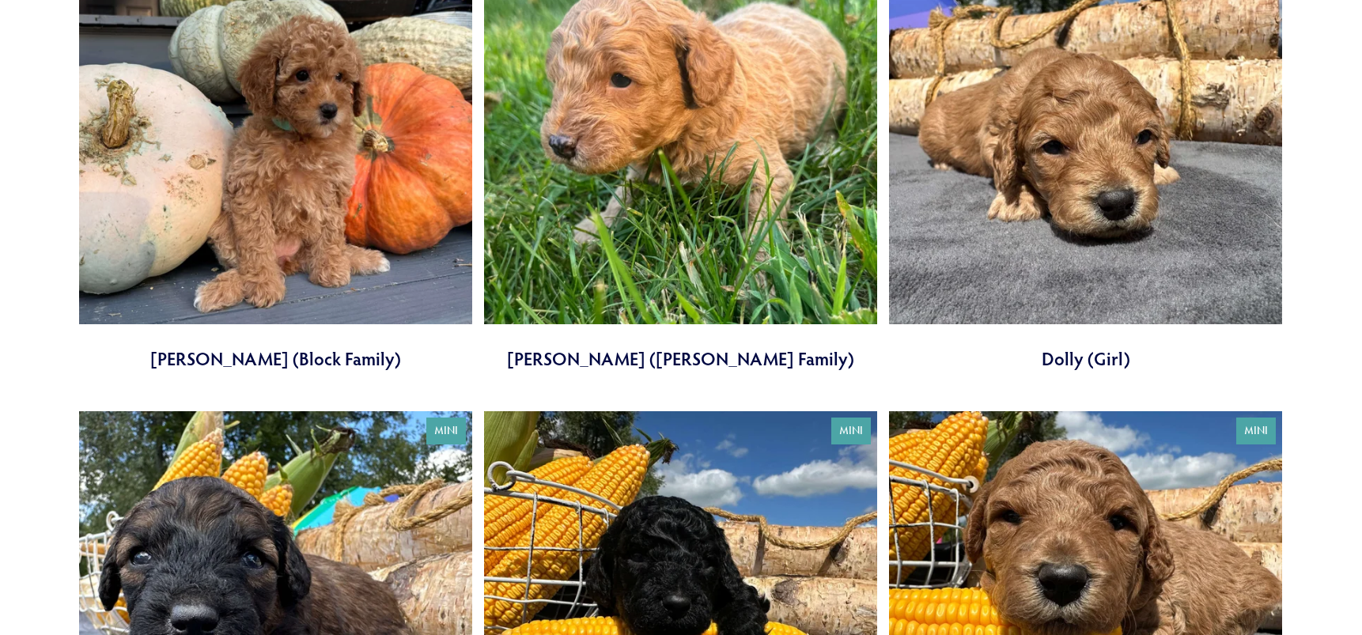
click at [1062, 36] on link at bounding box center [1085, 151] width 393 height 441
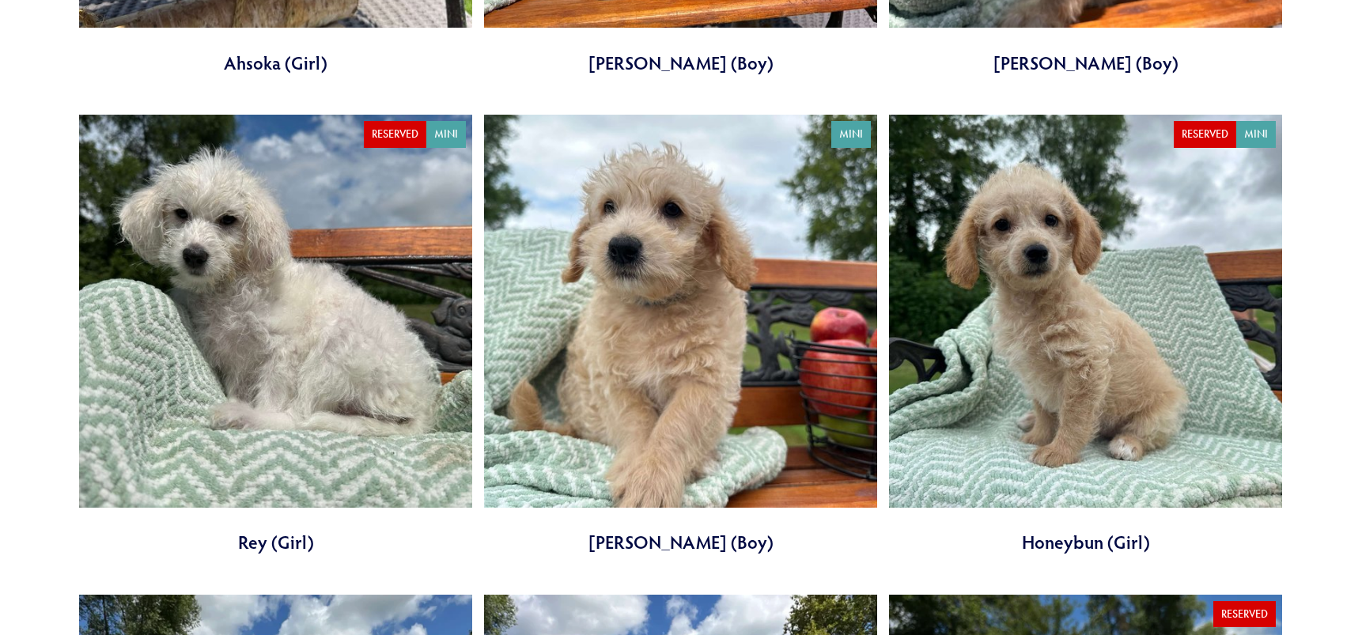
scroll to position [0, 0]
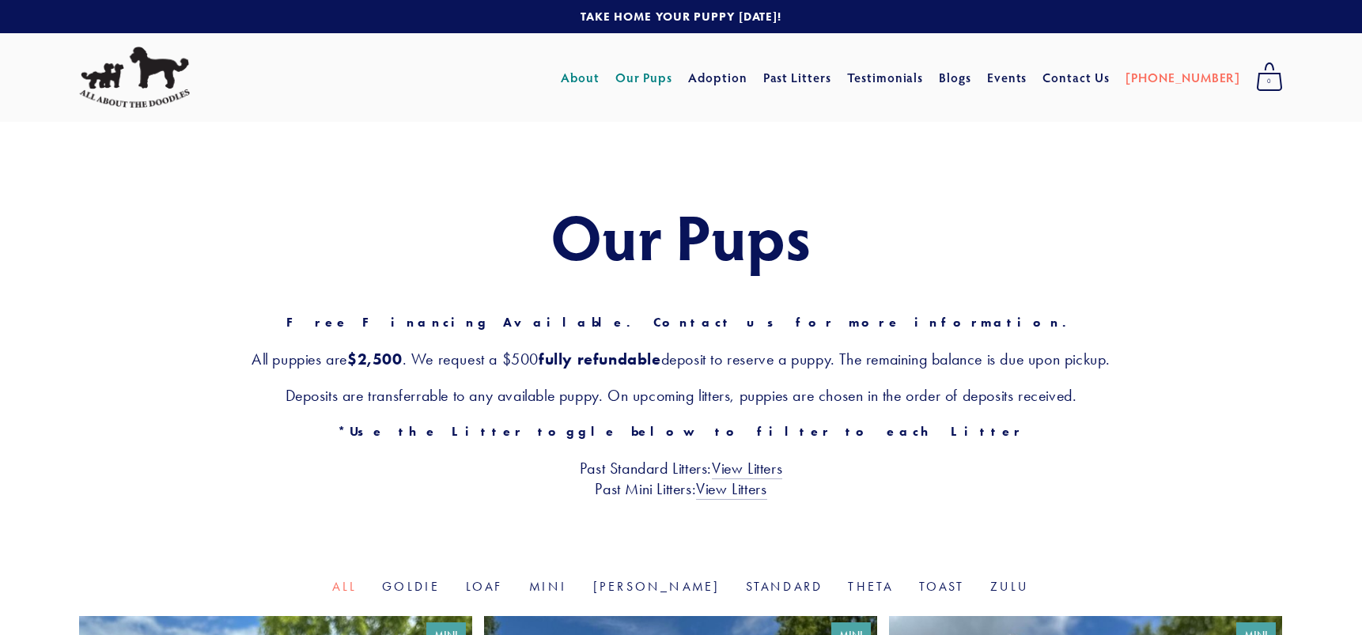
click at [600, 77] on link "About" at bounding box center [580, 77] width 39 height 28
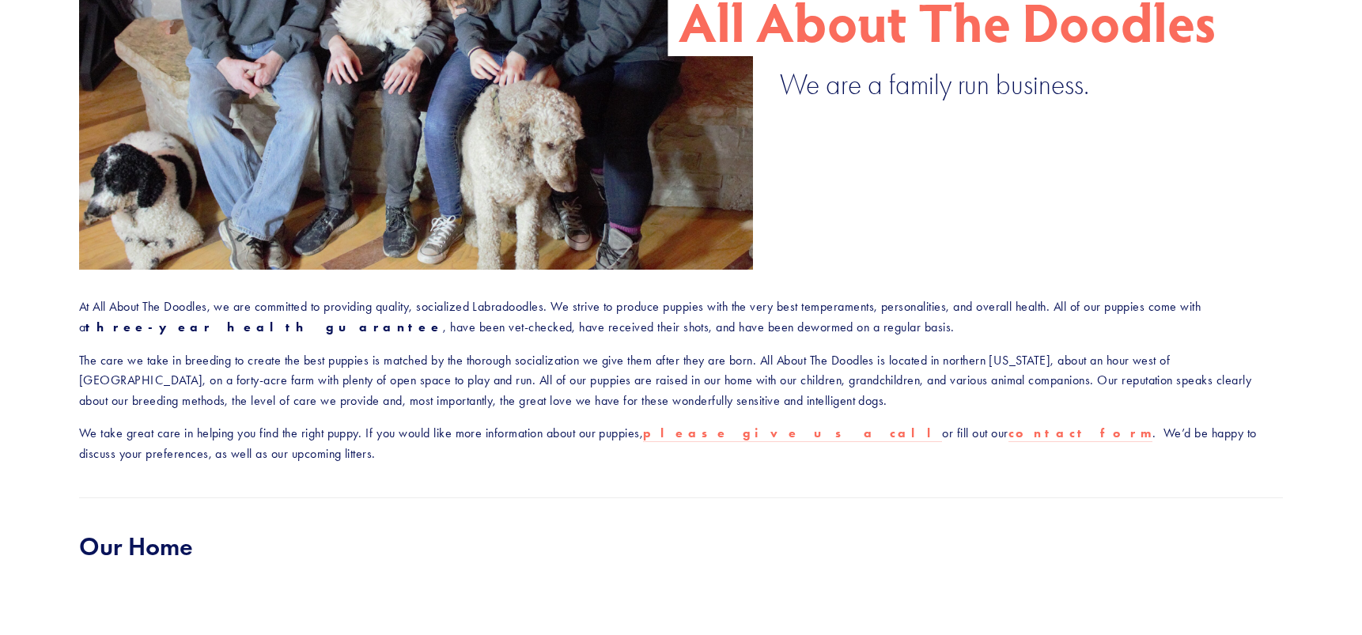
scroll to position [554, 0]
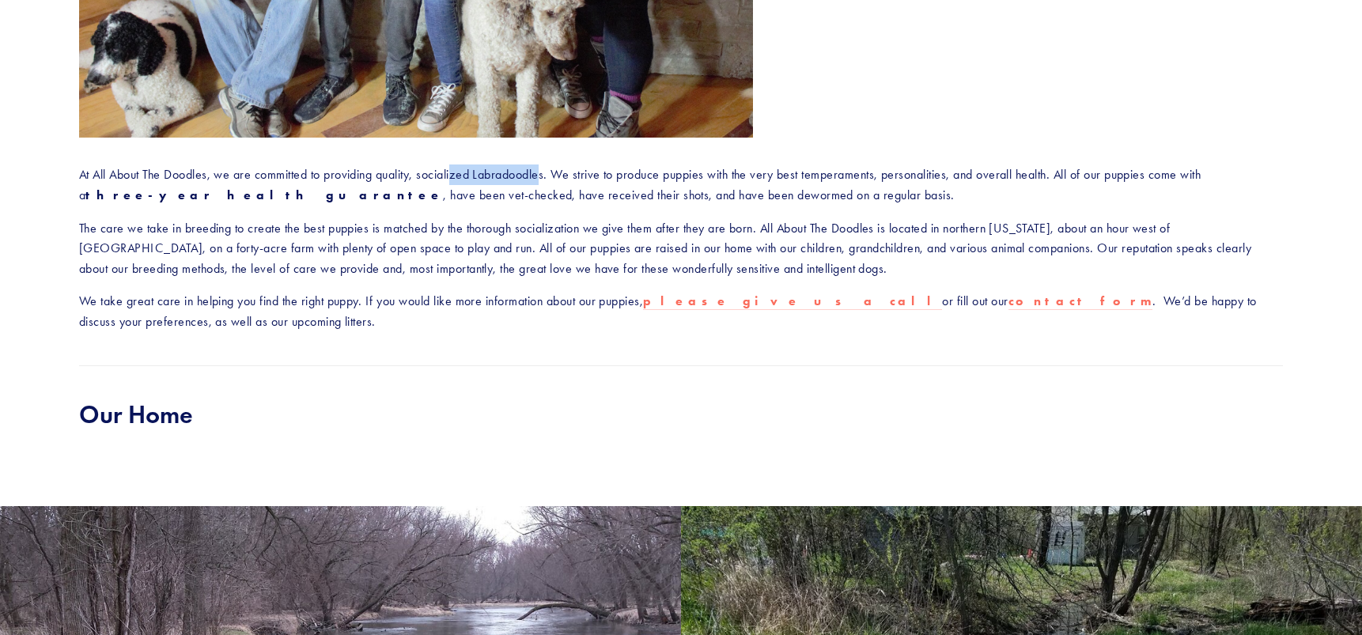
drag, startPoint x: 459, startPoint y: 168, endPoint x: 304, endPoint y: 24, distance: 211.6
click at [544, 159] on div "At All About The Doodles, we are committed to providing quality, socialized Lab…" at bounding box center [681, 248] width 1231 height 194
